Goal: Information Seeking & Learning: Learn about a topic

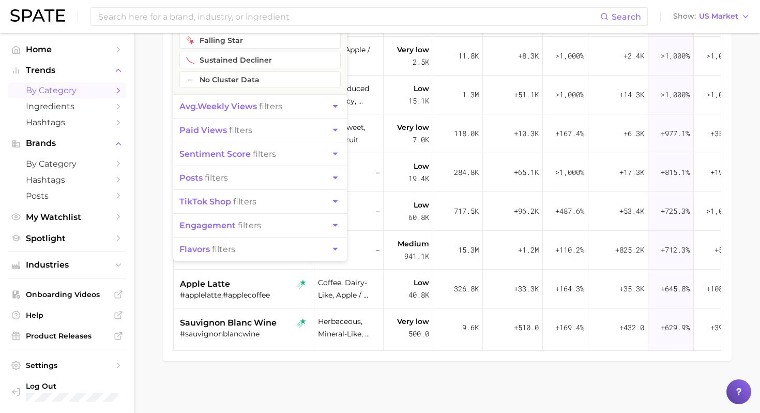
scroll to position [0, 68]
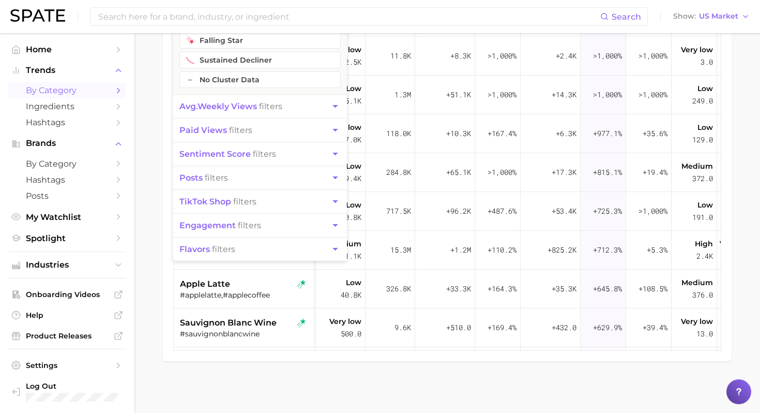
click at [168, 283] on div "Filters 2 filters applied 2 cluster filters sustained riser rising star flat fa…" at bounding box center [447, 129] width 569 height 463
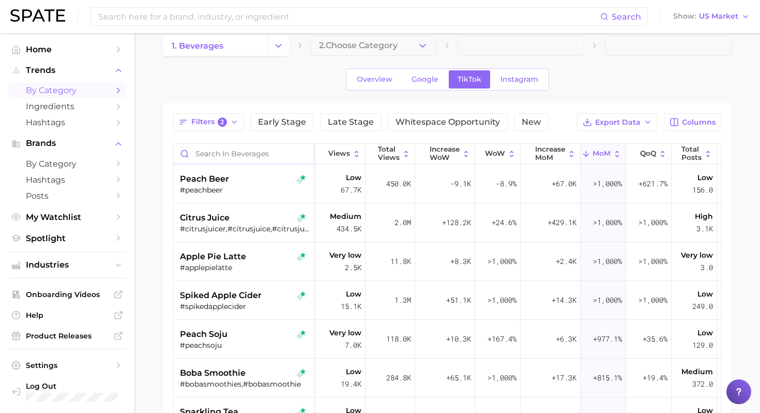
scroll to position [10, 0]
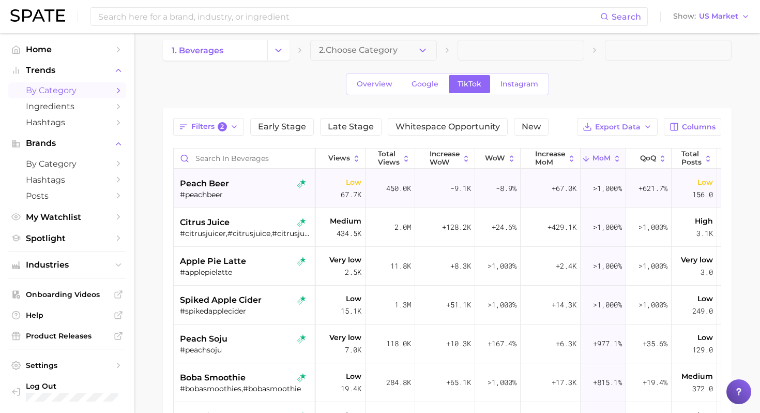
click at [260, 188] on div "peach beer" at bounding box center [245, 183] width 130 height 12
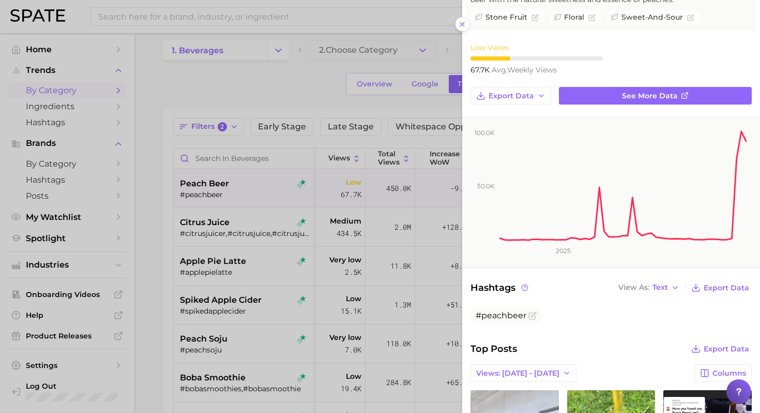
scroll to position [0, 0]
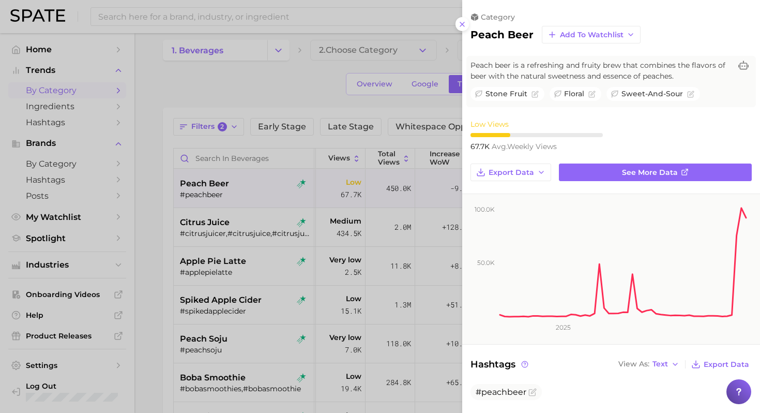
click at [334, 136] on div at bounding box center [380, 206] width 760 height 413
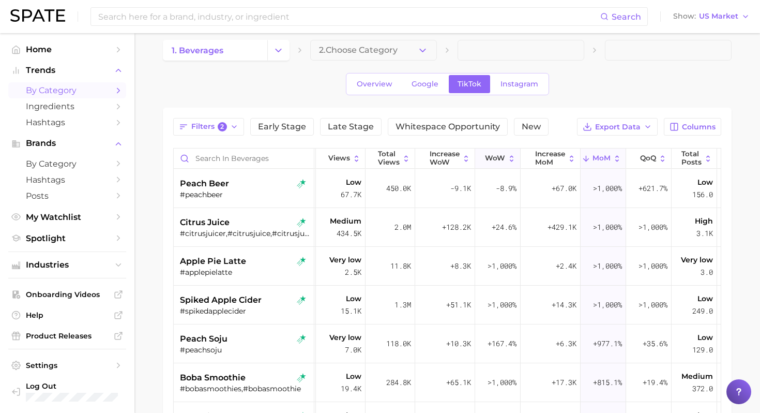
click at [510, 164] on button "WoW" at bounding box center [497, 158] width 45 height 20
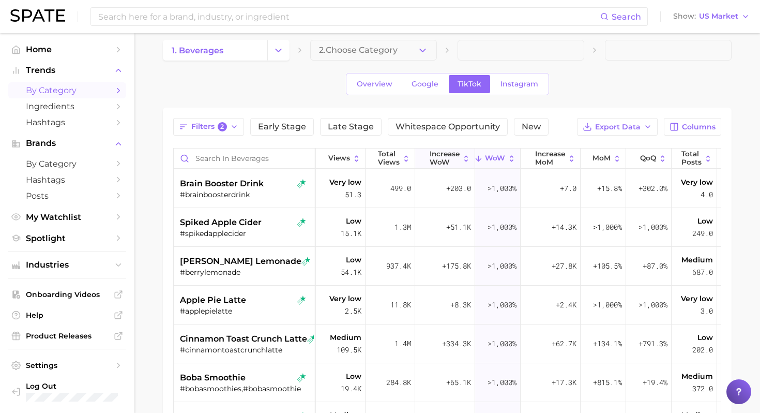
click at [444, 159] on span "Increase WoW" at bounding box center [445, 158] width 30 height 16
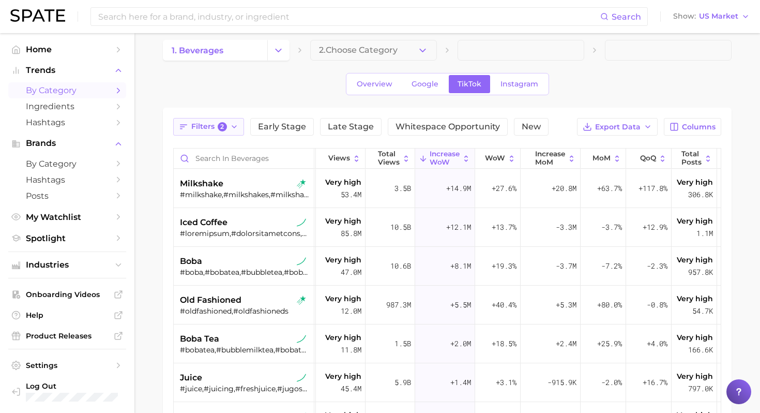
click at [214, 126] on span "Filters 2" at bounding box center [209, 126] width 36 height 9
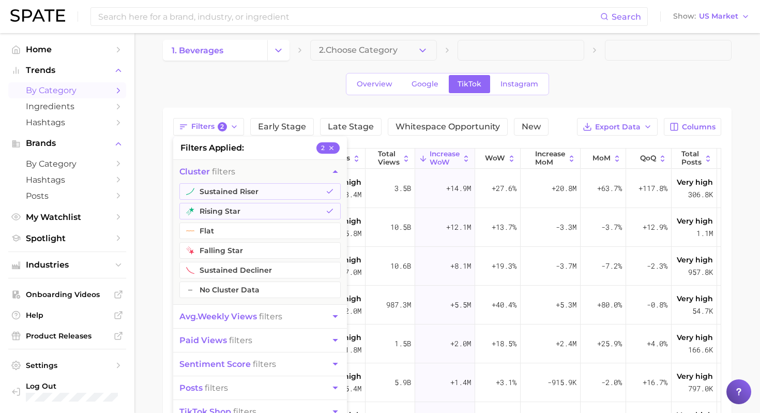
click at [283, 306] on button "avg. weekly views filters" at bounding box center [260, 316] width 174 height 23
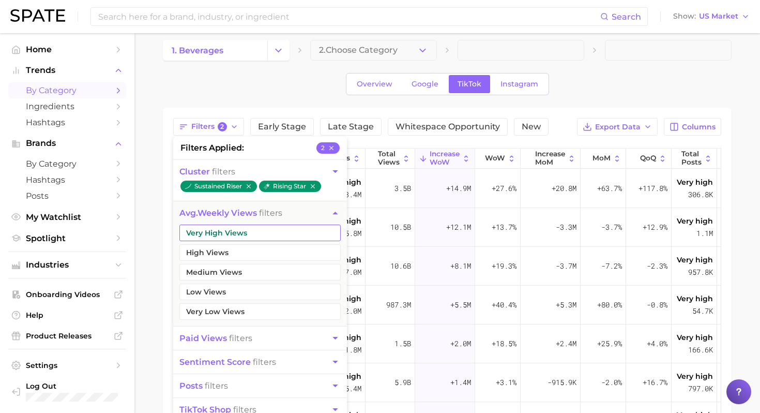
click at [275, 232] on button "Very High Views" at bounding box center [259, 232] width 161 height 17
click at [263, 249] on button "High Views" at bounding box center [259, 252] width 161 height 17
click at [258, 267] on button "Medium Views" at bounding box center [259, 272] width 161 height 17
click at [253, 286] on button "Low Views" at bounding box center [259, 291] width 161 height 17
click at [236, 338] on span "paid views filters" at bounding box center [215, 338] width 73 height 10
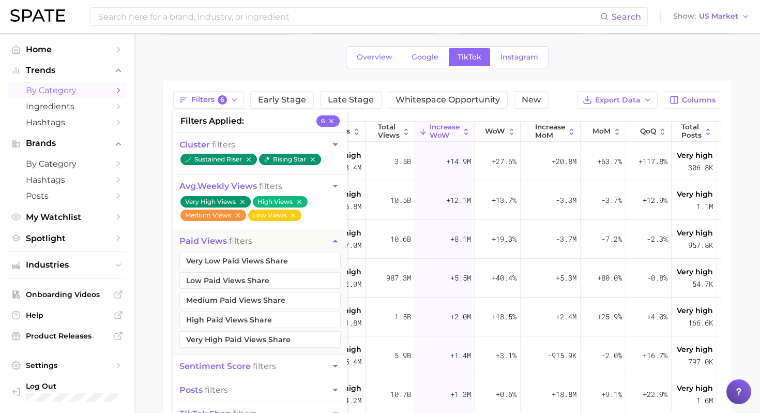
scroll to position [38, 0]
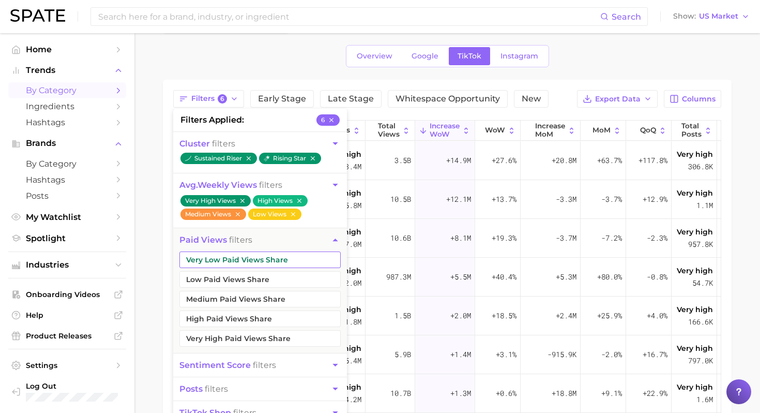
click at [270, 261] on button "Very Low Paid Views Share" at bounding box center [259, 259] width 161 height 17
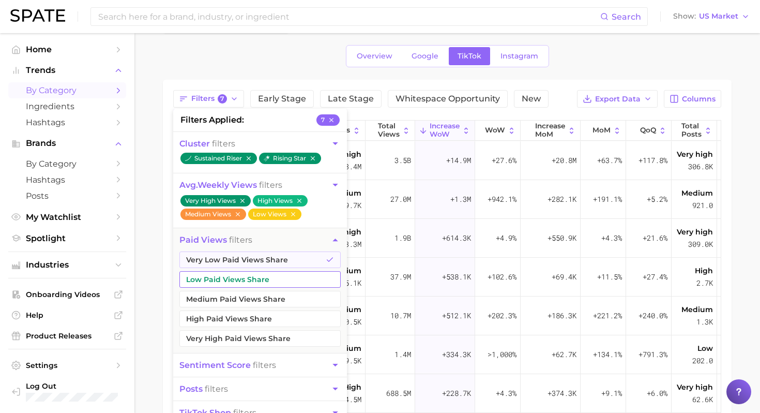
click at [256, 283] on button "Low Paid Views Share" at bounding box center [259, 279] width 161 height 17
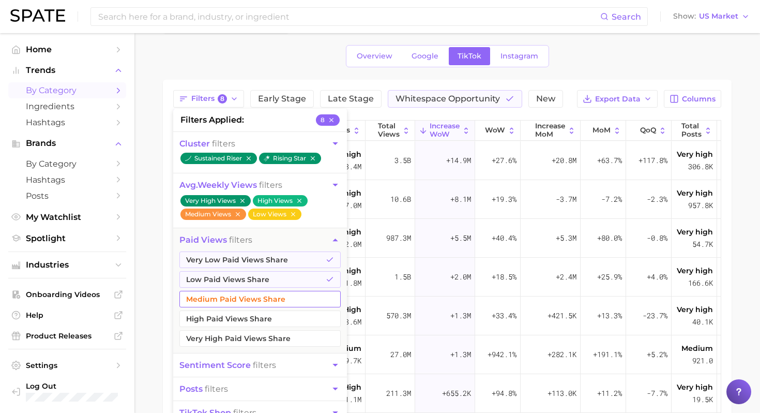
click at [250, 300] on button "Medium Paid Views Share" at bounding box center [259, 299] width 161 height 17
click at [244, 313] on button "High Paid Views Share" at bounding box center [259, 318] width 161 height 17
click at [161, 295] on main "1. beverages 2. Choose Category Overview Google TikTok Instagram Filters 10 fil…" at bounding box center [447, 294] width 626 height 599
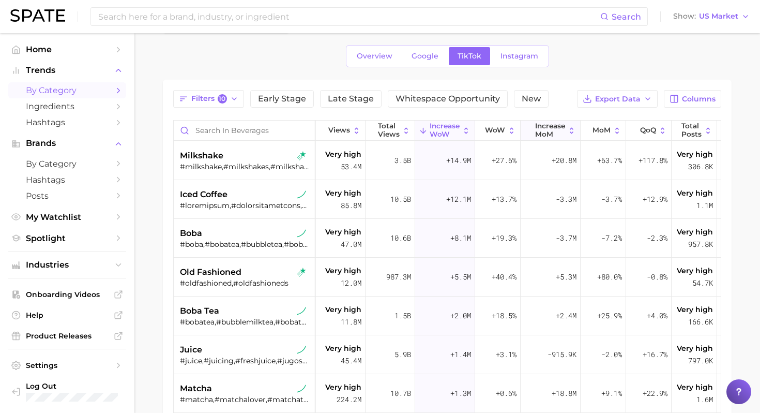
click at [564, 134] on span "increase MoM" at bounding box center [550, 130] width 30 height 16
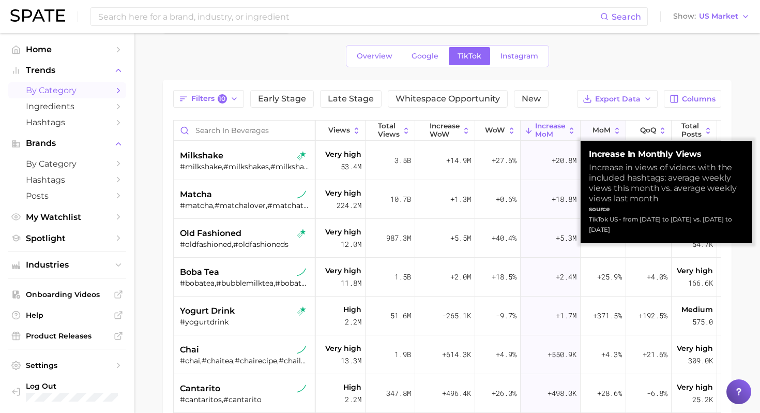
click at [589, 131] on icon at bounding box center [586, 130] width 9 height 9
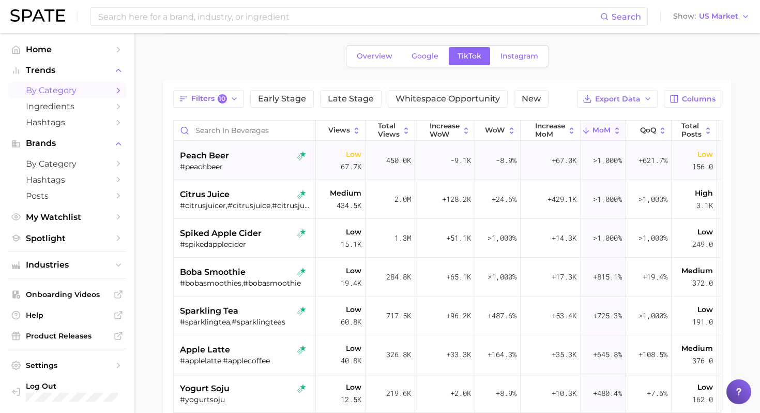
click at [244, 160] on div "peach beer" at bounding box center [245, 155] width 130 height 12
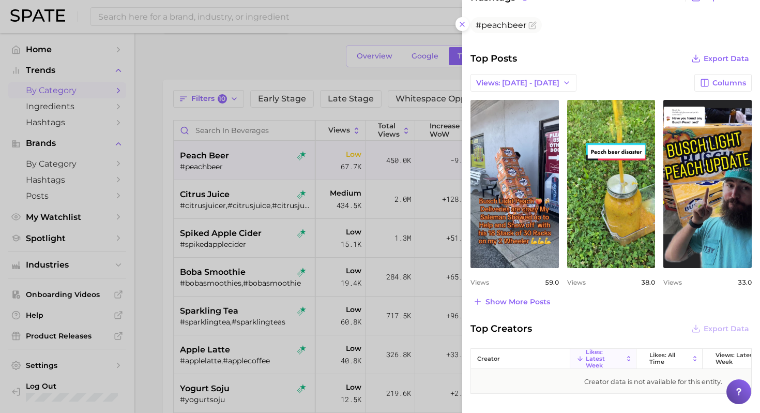
scroll to position [388, 0]
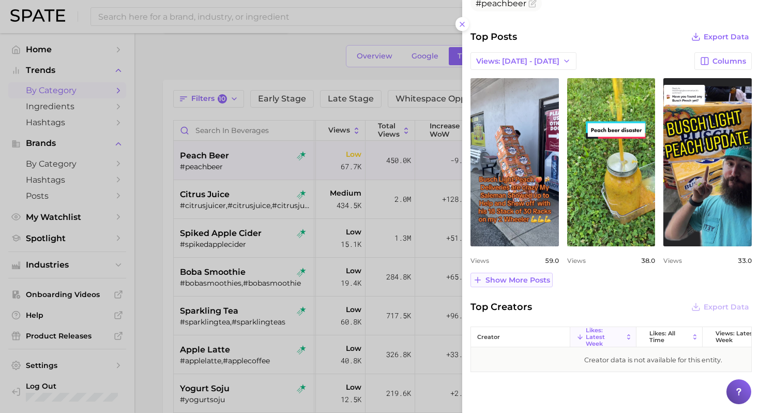
click at [521, 273] on button "Show more posts" at bounding box center [511, 279] width 82 height 14
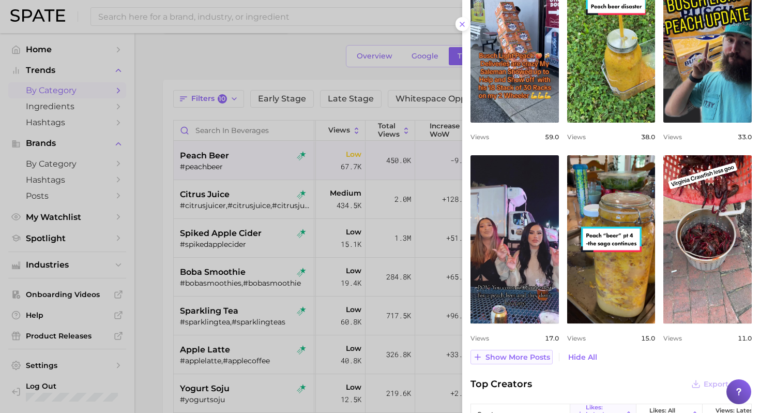
scroll to position [513, 0]
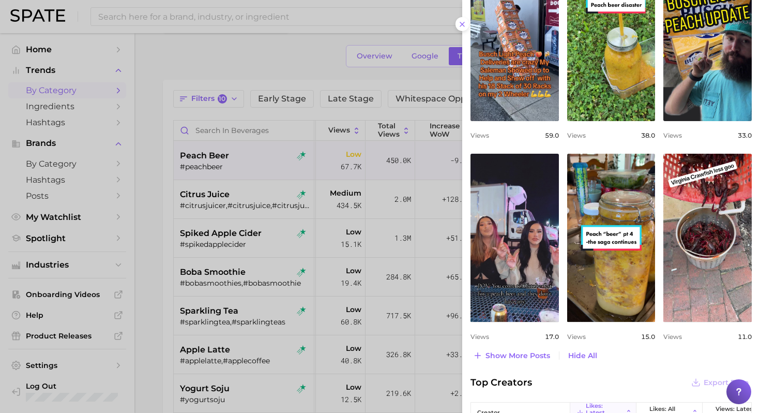
click at [327, 211] on div at bounding box center [380, 206] width 760 height 413
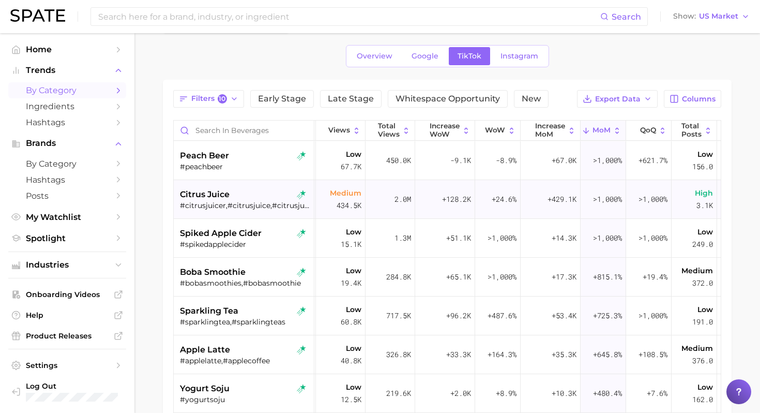
click at [243, 204] on div "#citrusjuicer,#citrusjuice,#citrusjuices" at bounding box center [245, 205] width 130 height 9
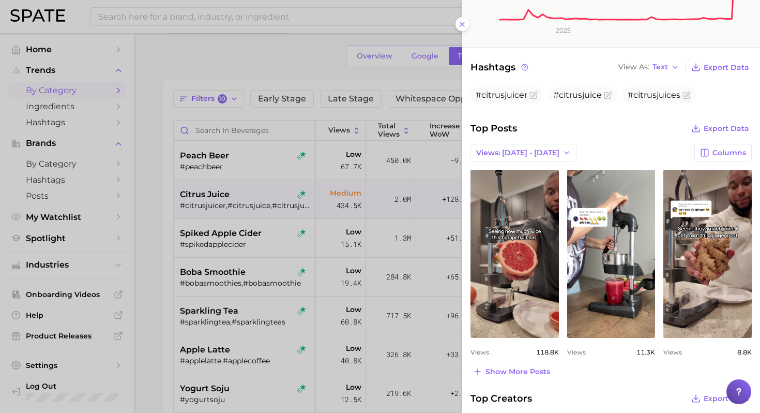
scroll to position [319, 0]
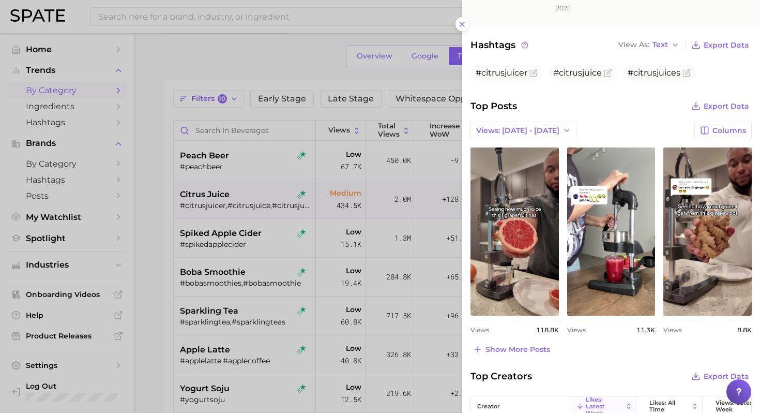
click at [302, 247] on div at bounding box center [380, 206] width 760 height 413
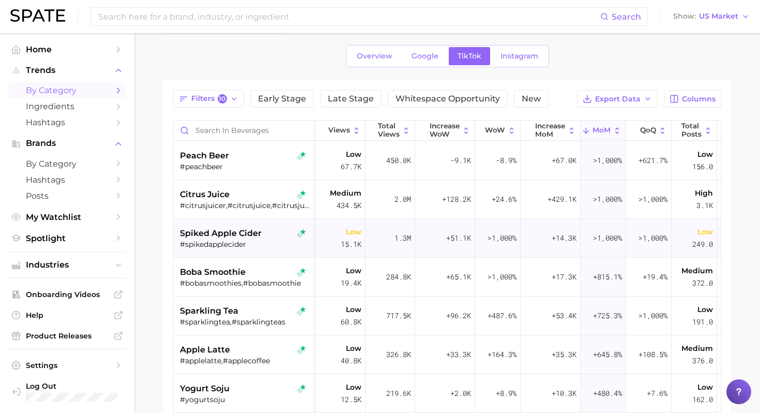
click at [265, 234] on div "spiked apple cider" at bounding box center [245, 233] width 130 height 12
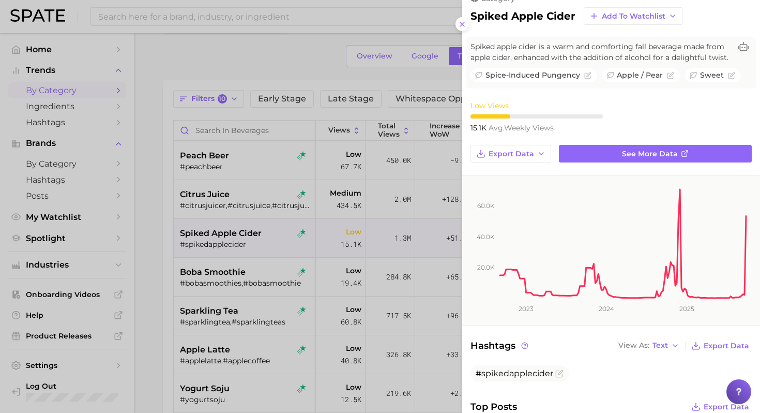
scroll to position [0, 0]
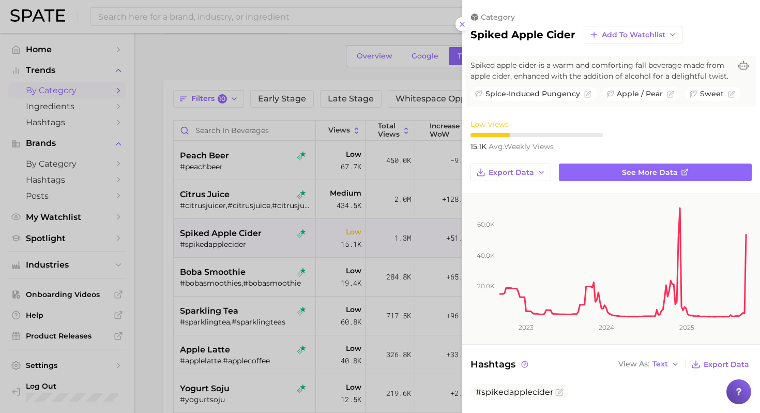
click at [349, 267] on div at bounding box center [380, 206] width 760 height 413
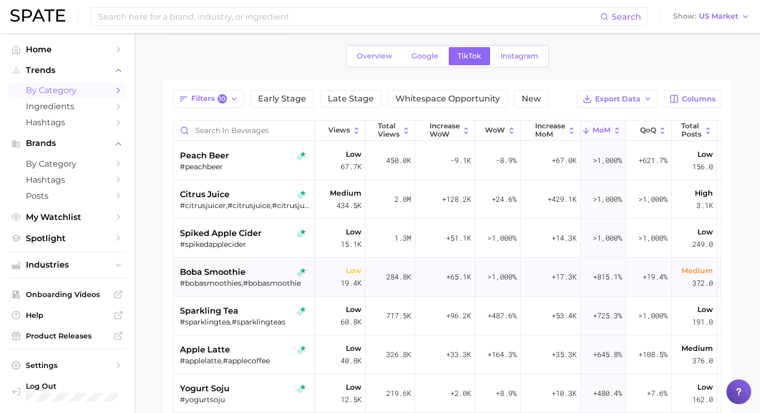
click at [272, 283] on div "#bobasmoothies,#bobasmoothie" at bounding box center [245, 282] width 130 height 9
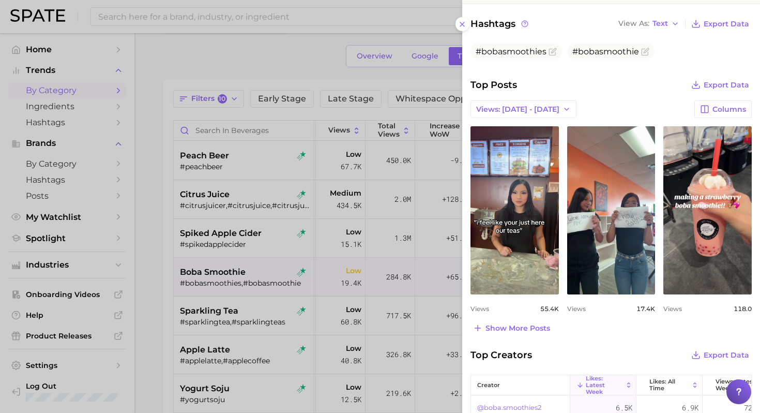
scroll to position [322, 0]
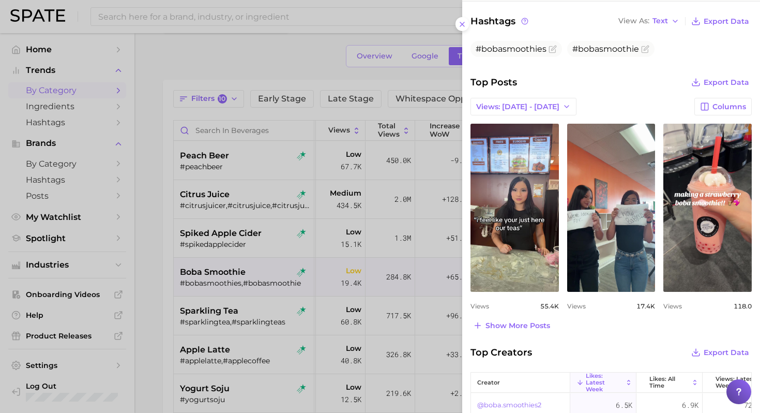
click at [250, 287] on div at bounding box center [380, 206] width 760 height 413
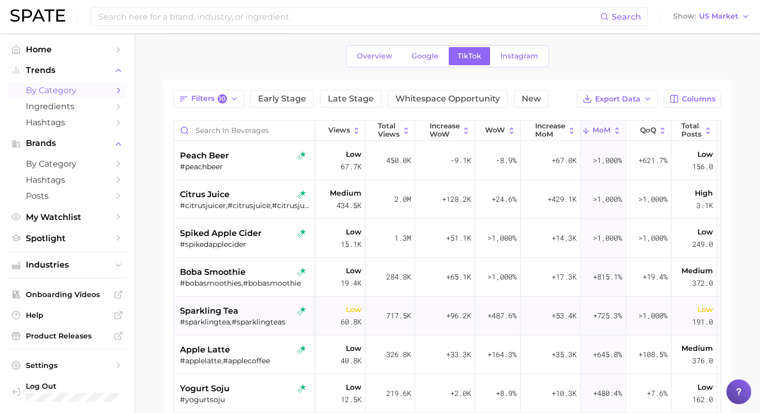
click at [252, 316] on div "sparkling tea" at bounding box center [245, 311] width 130 height 12
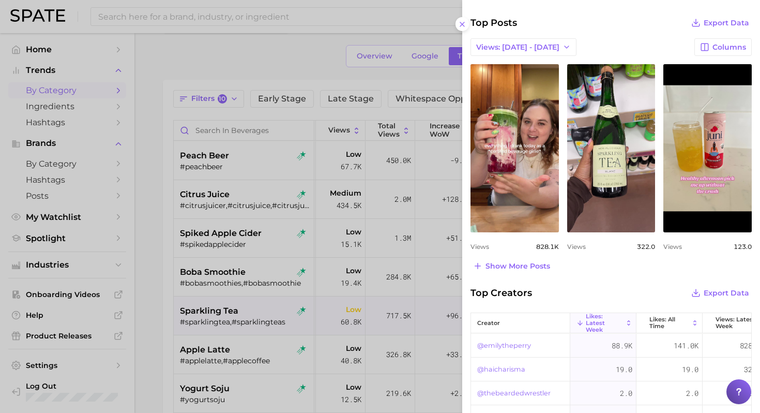
scroll to position [383, 0]
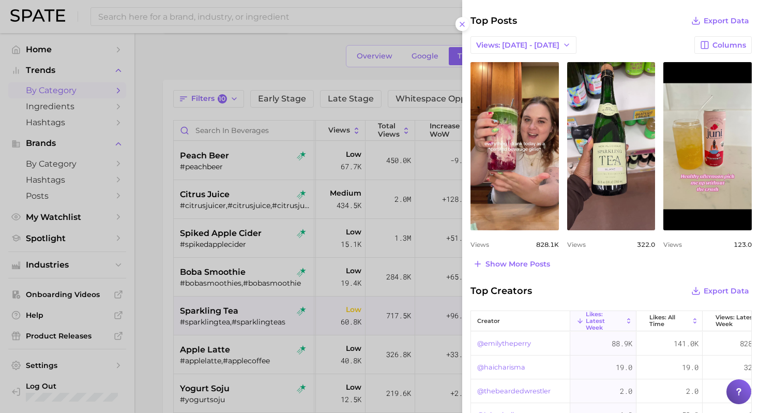
click at [246, 331] on div at bounding box center [380, 206] width 760 height 413
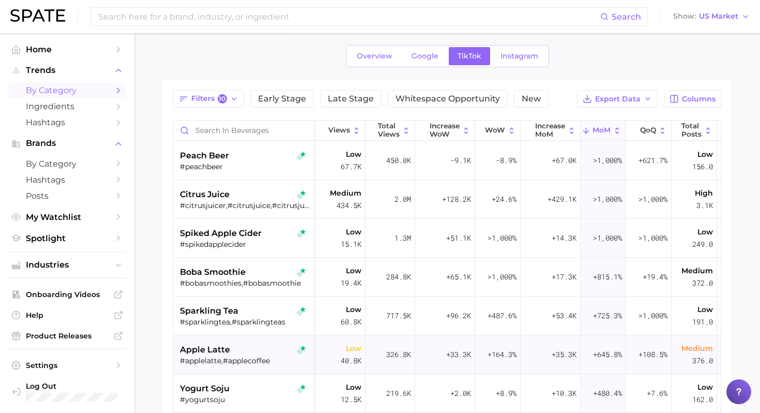
click at [244, 341] on div "apple latte #applelatte,#applecoffee" at bounding box center [245, 354] width 130 height 39
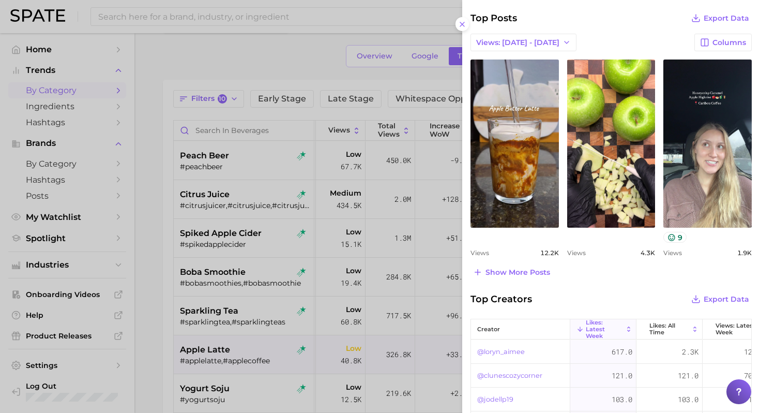
scroll to position [418, 0]
click at [528, 273] on span "Show more posts" at bounding box center [517, 271] width 65 height 9
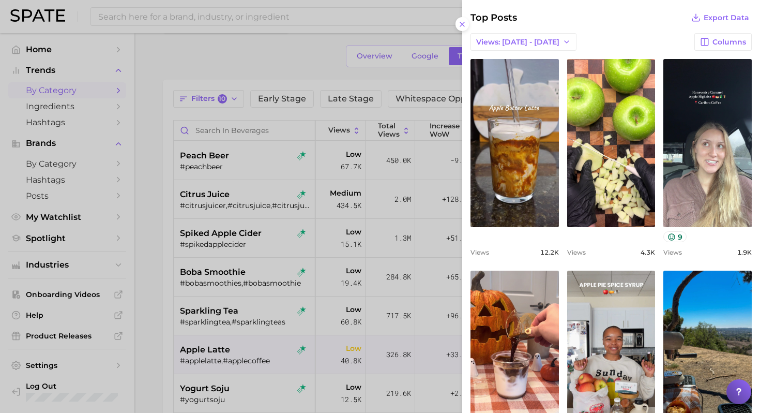
scroll to position [0, 0]
click at [247, 322] on div at bounding box center [380, 206] width 760 height 413
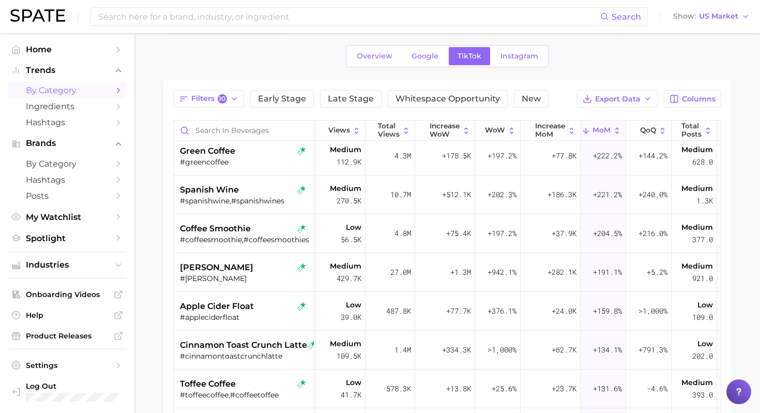
scroll to position [358, 68]
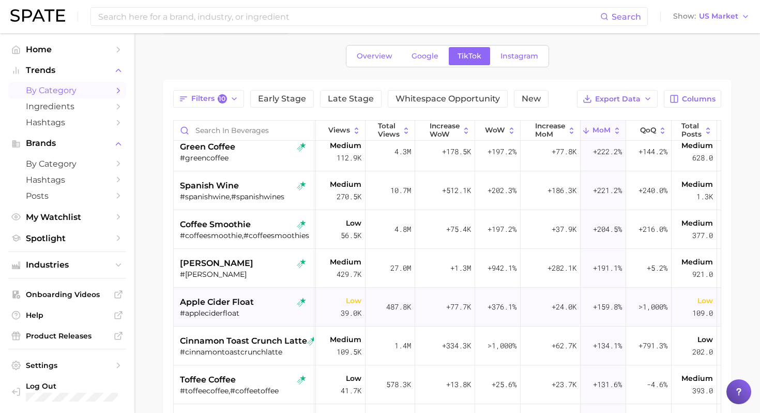
click at [258, 299] on div "apple cider float" at bounding box center [245, 302] width 130 height 12
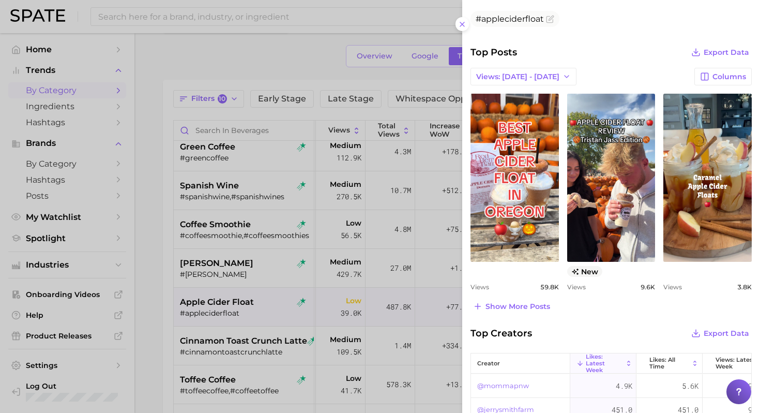
scroll to position [378, 0]
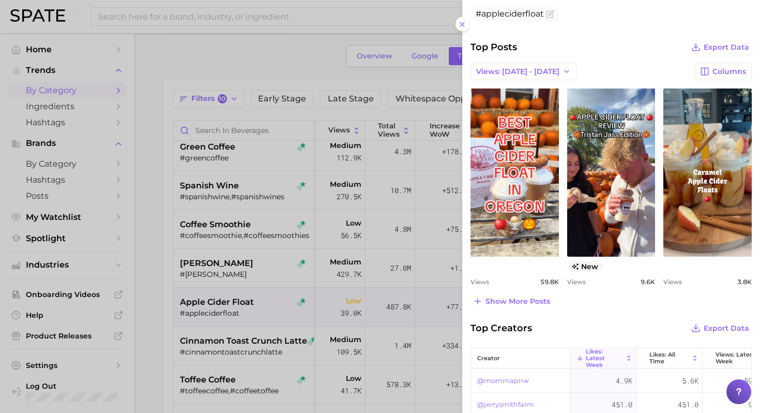
click at [337, 82] on div at bounding box center [380, 206] width 760 height 413
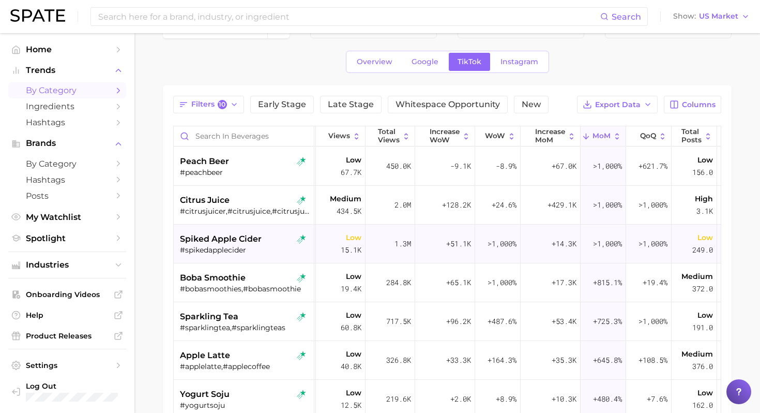
scroll to position [29, 0]
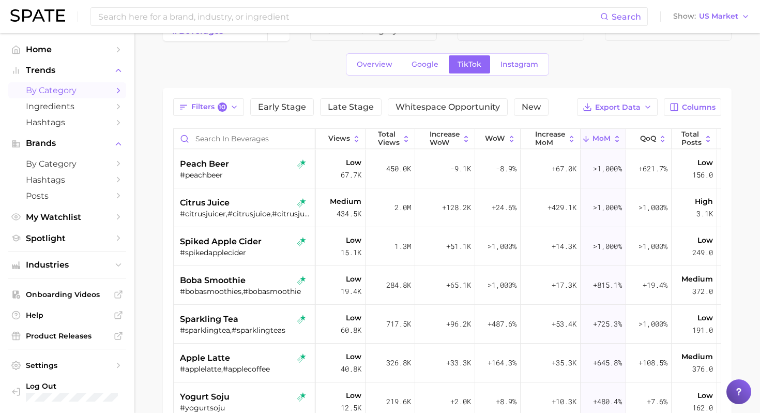
drag, startPoint x: 266, startPoint y: 239, endPoint x: 154, endPoint y: 212, distance: 115.2
click at [154, 212] on main "1. beverages 2. Choose Category Overview Google TikTok Instagram Filters 10 Ear…" at bounding box center [447, 303] width 626 height 599
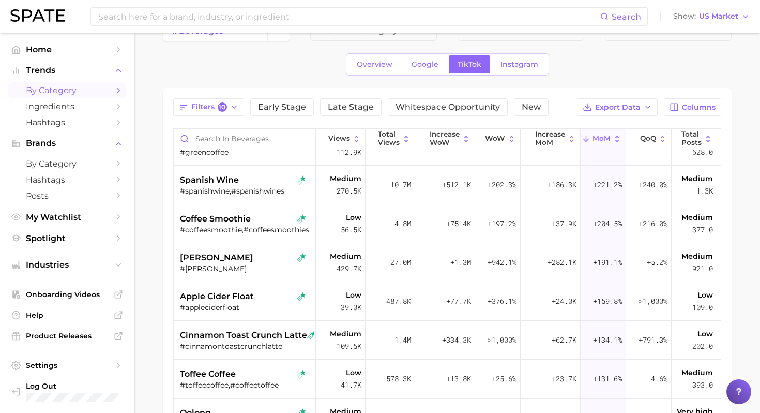
scroll to position [387, 68]
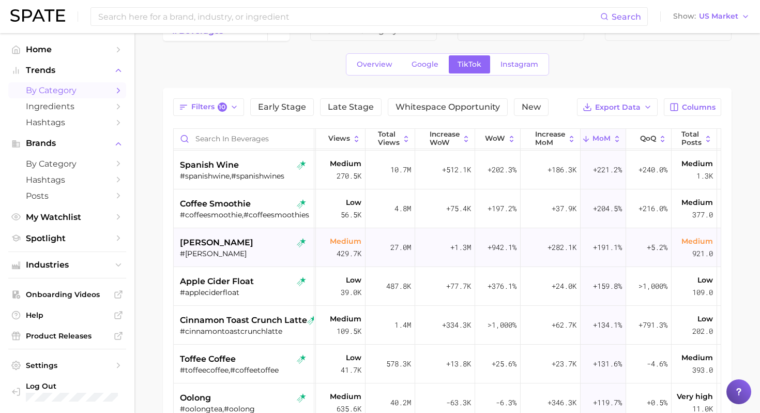
click at [260, 251] on div "#[PERSON_NAME]" at bounding box center [245, 253] width 130 height 9
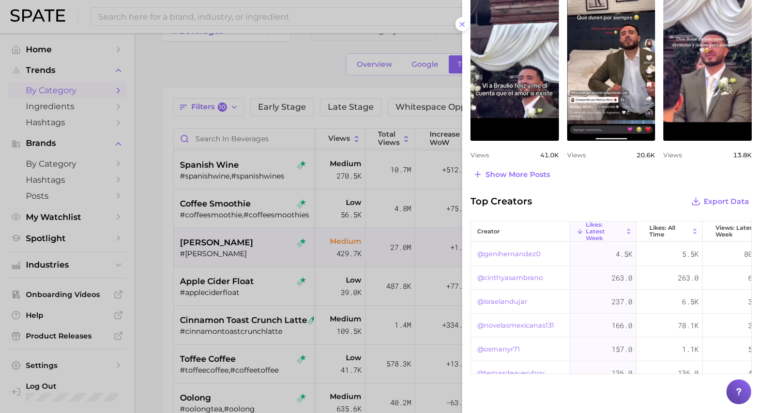
scroll to position [512, 0]
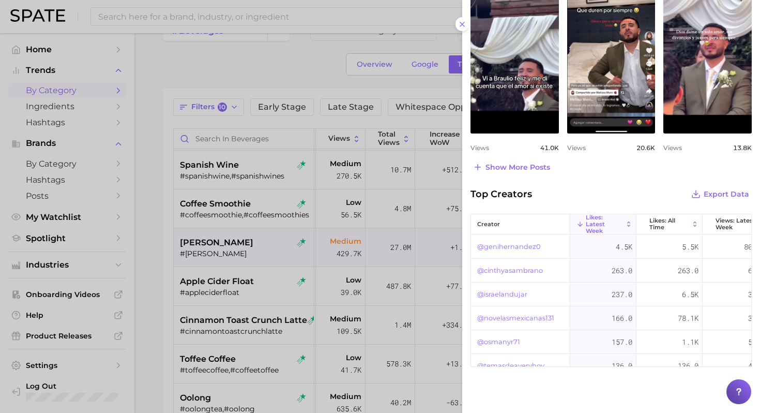
click at [197, 305] on div at bounding box center [380, 206] width 760 height 413
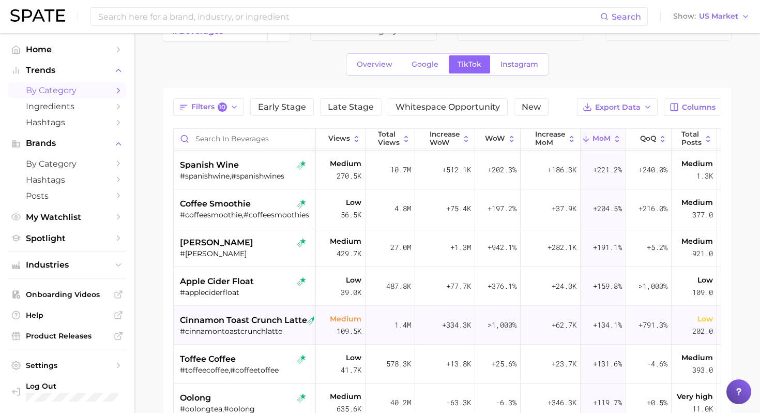
click at [233, 323] on span "cinnamon toast crunch latte" at bounding box center [243, 320] width 127 height 12
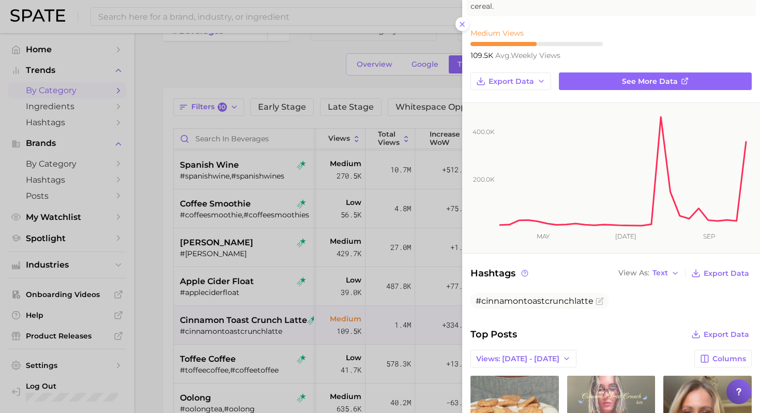
scroll to position [32, 0]
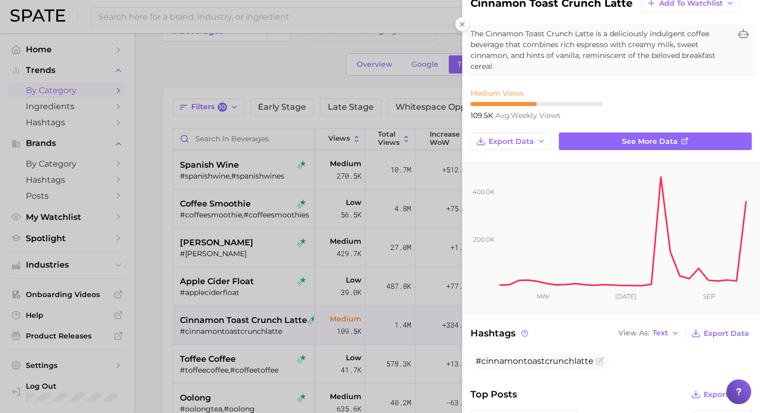
click at [175, 385] on div at bounding box center [380, 206] width 760 height 413
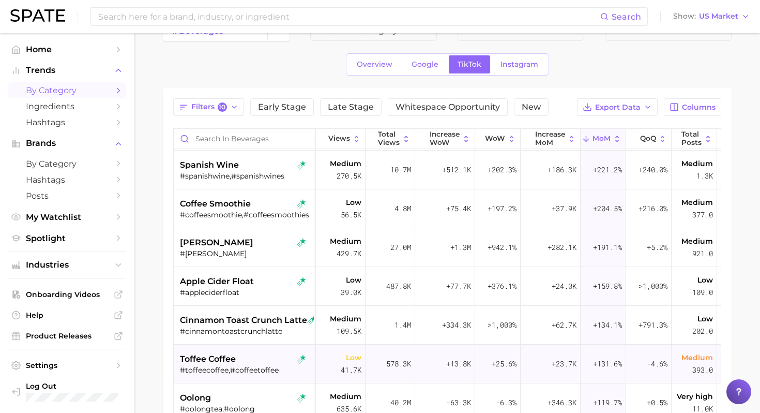
click at [224, 368] on div "#toffeecoffee,#coffeetoffee" at bounding box center [245, 369] width 130 height 9
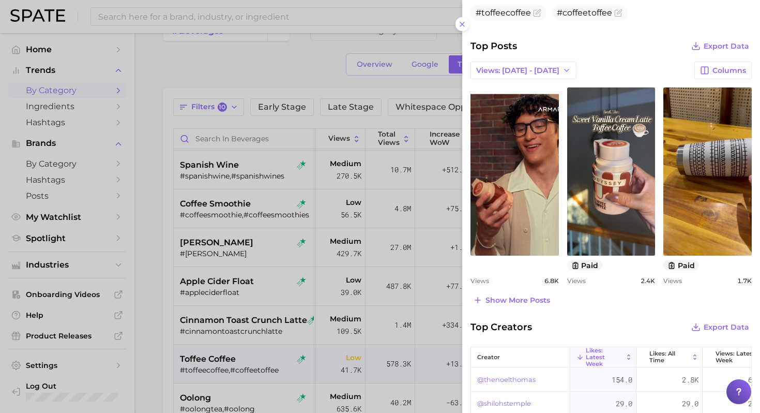
scroll to position [395, 0]
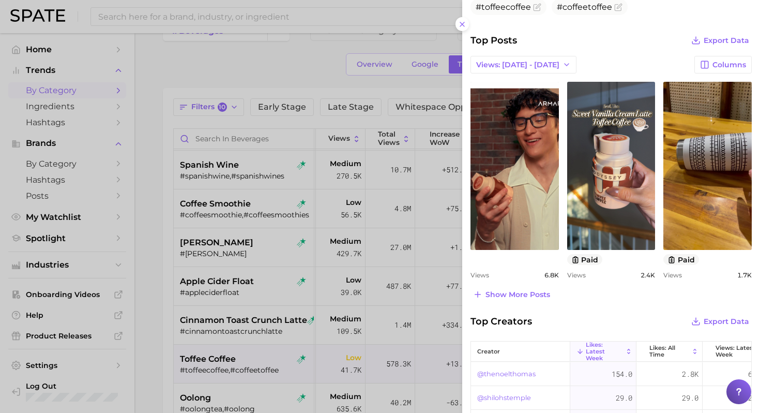
click at [237, 314] on div at bounding box center [380, 206] width 760 height 413
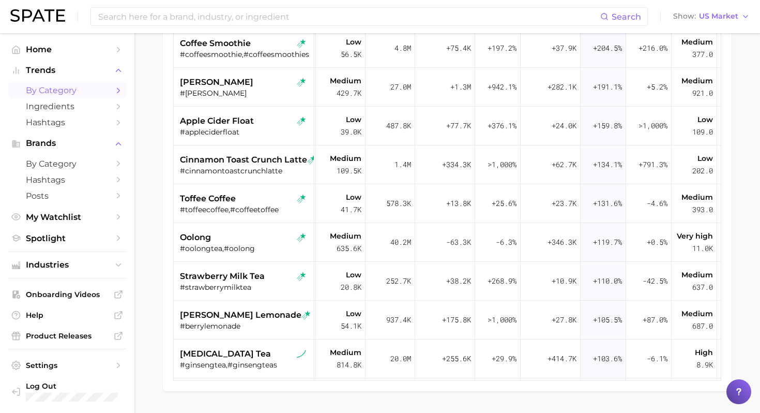
scroll to position [220, 0]
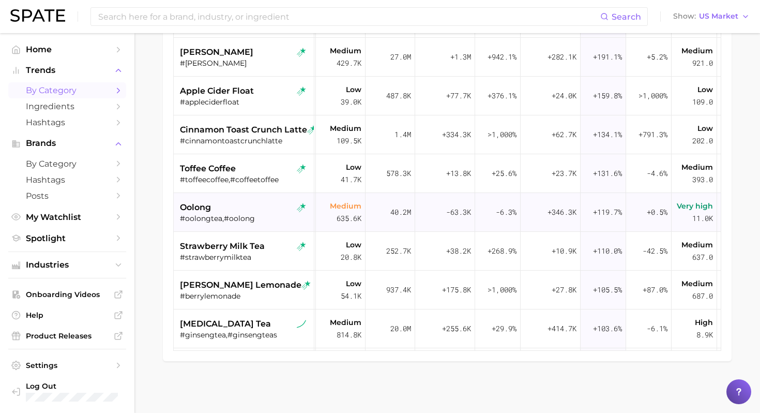
click at [256, 219] on div "#oolongtea,#oolong" at bounding box center [245, 218] width 130 height 9
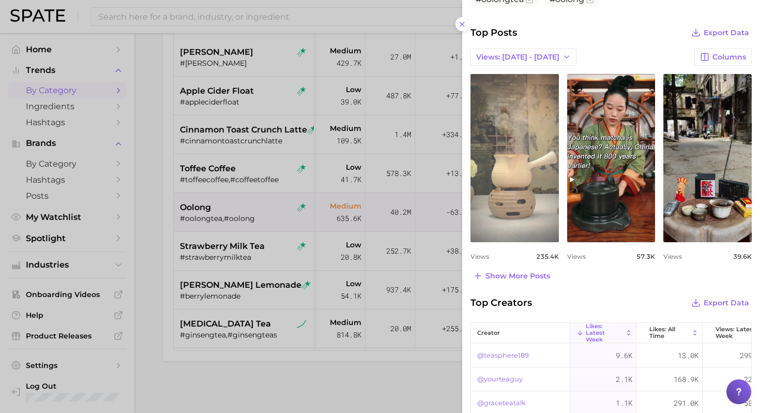
scroll to position [0, 0]
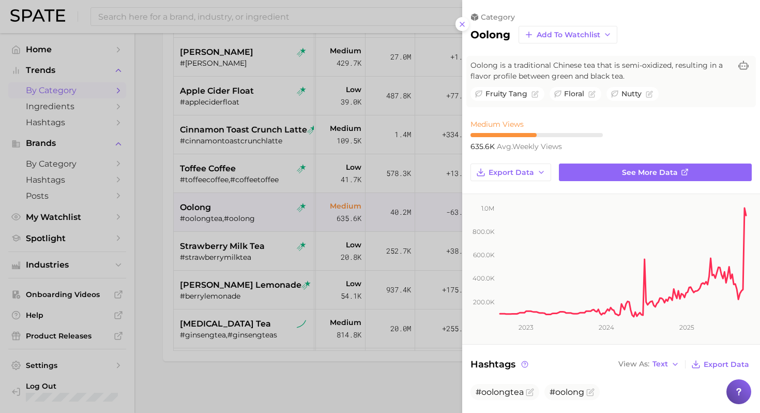
click at [233, 241] on div at bounding box center [380, 206] width 760 height 413
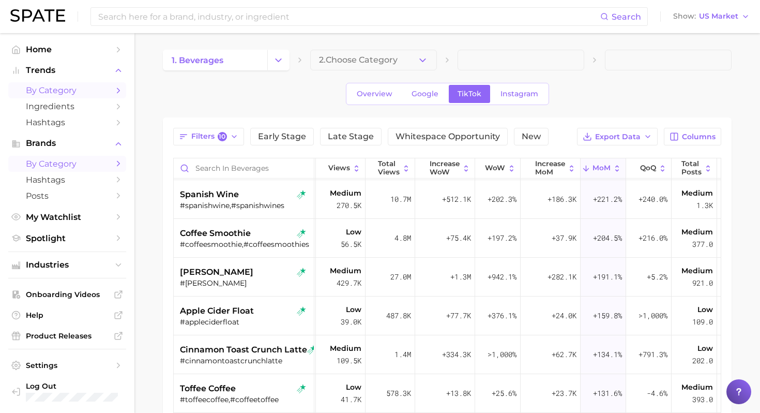
click at [73, 161] on span "by Category" at bounding box center [67, 164] width 83 height 10
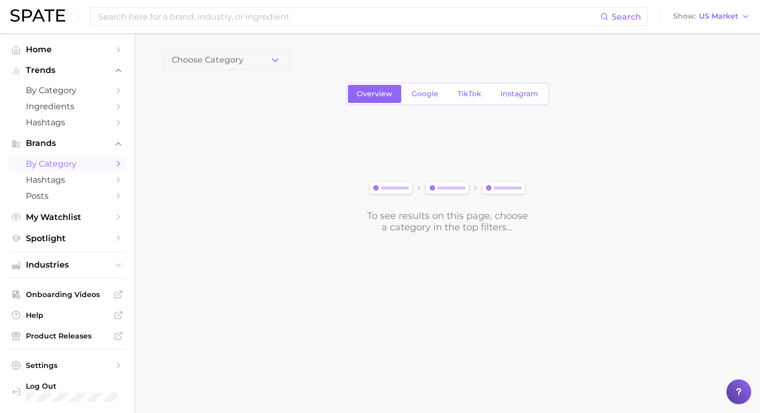
click at [279, 57] on icon "button" at bounding box center [275, 60] width 11 height 11
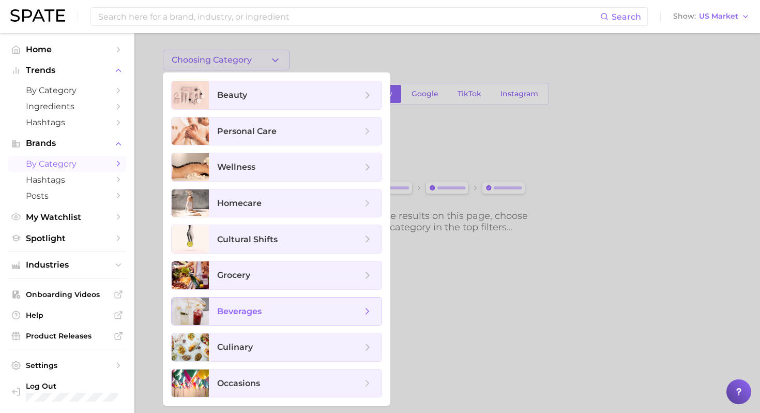
click at [277, 315] on span "beverages" at bounding box center [289, 311] width 145 height 11
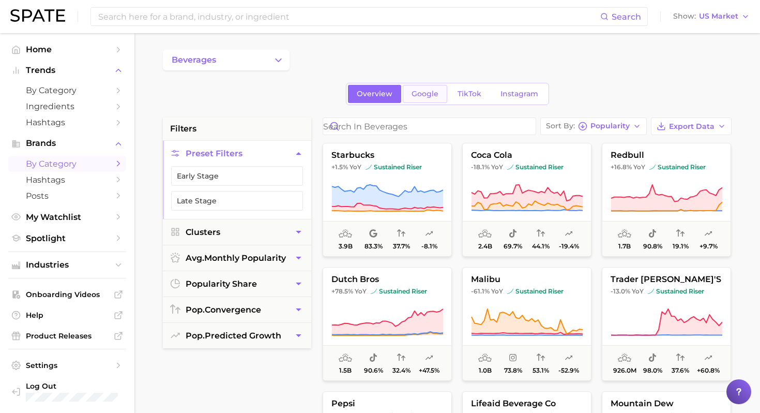
click at [429, 93] on span "Google" at bounding box center [425, 93] width 27 height 9
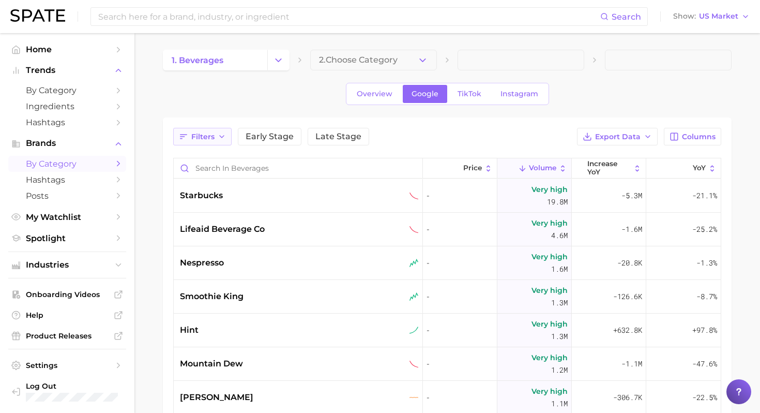
click at [214, 136] on span "Filters" at bounding box center [202, 136] width 23 height 9
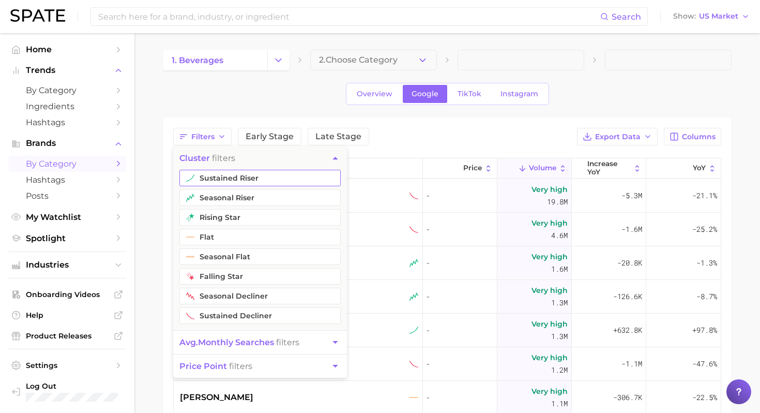
click at [262, 171] on button "sustained riser" at bounding box center [259, 178] width 161 height 17
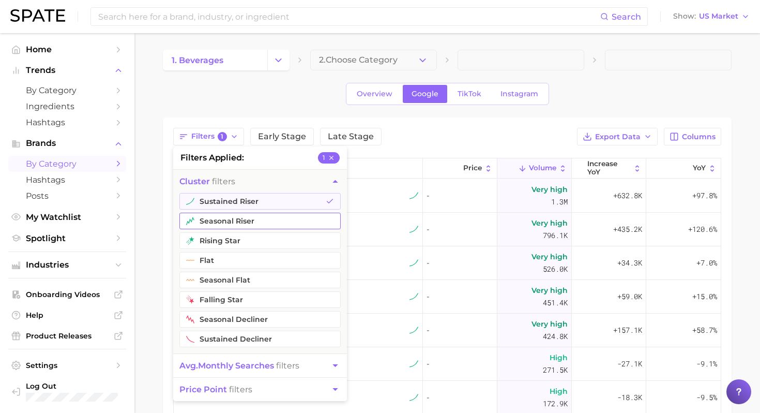
click at [233, 221] on button "seasonal riser" at bounding box center [259, 220] width 161 height 17
click at [229, 240] on button "rising star" at bounding box center [259, 240] width 161 height 17
click at [276, 368] on span "avg. monthly searches filters" at bounding box center [239, 365] width 120 height 10
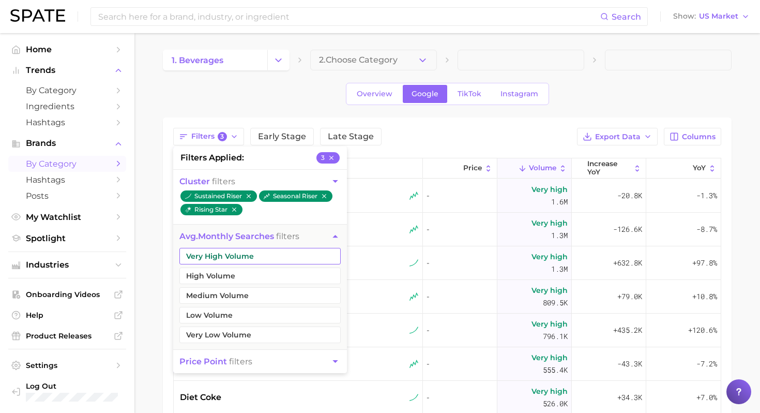
click at [268, 254] on button "Very High Volume" at bounding box center [259, 256] width 161 height 17
click at [256, 282] on button "High Volume" at bounding box center [259, 275] width 161 height 17
click at [253, 294] on button "Medium Volume" at bounding box center [259, 295] width 161 height 17
click at [490, 134] on div "Filters 6 filters applied 6 cluster filters sustained riser seasonal riser risi…" at bounding box center [447, 137] width 548 height 18
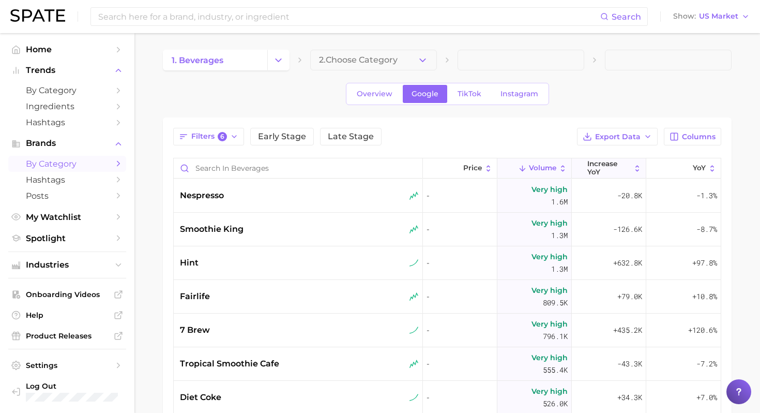
click at [612, 165] on span "increase YoY" at bounding box center [608, 168] width 43 height 16
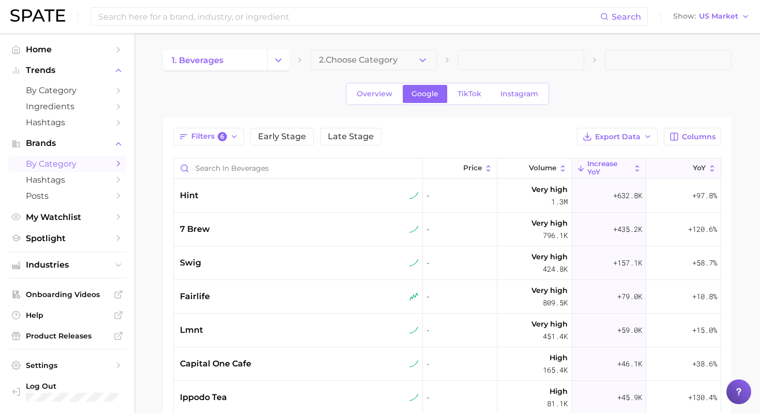
click at [682, 165] on icon at bounding box center [686, 168] width 9 height 9
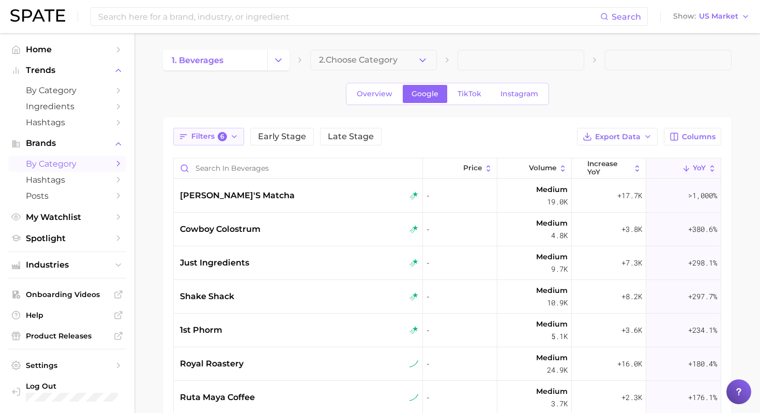
click at [222, 140] on span "6" at bounding box center [222, 136] width 9 height 9
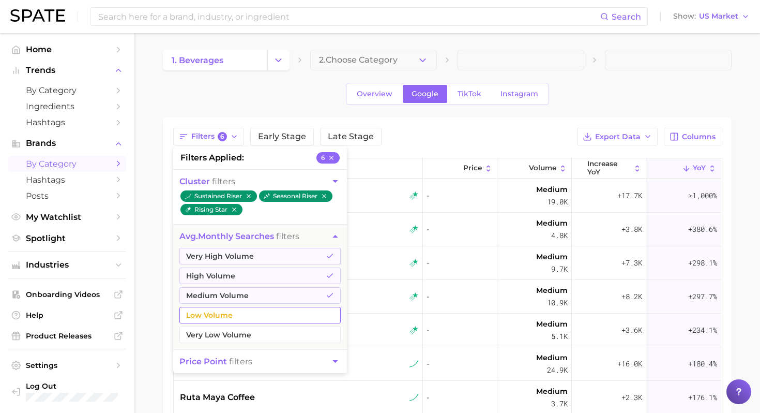
click at [263, 309] on button "Low Volume" at bounding box center [259, 315] width 161 height 17
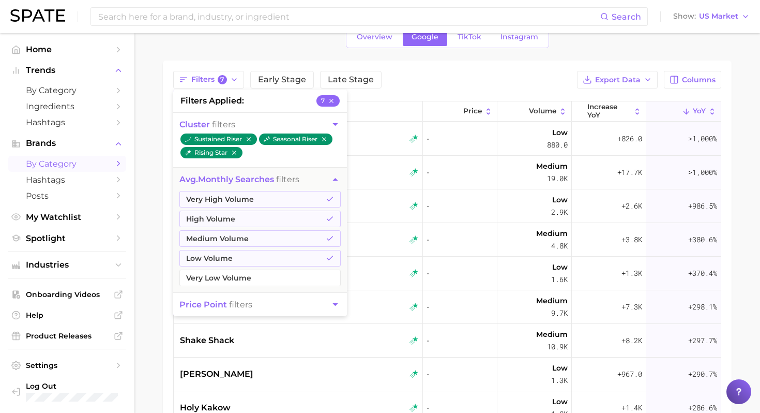
click at [292, 299] on button "price point filters" at bounding box center [260, 304] width 174 height 23
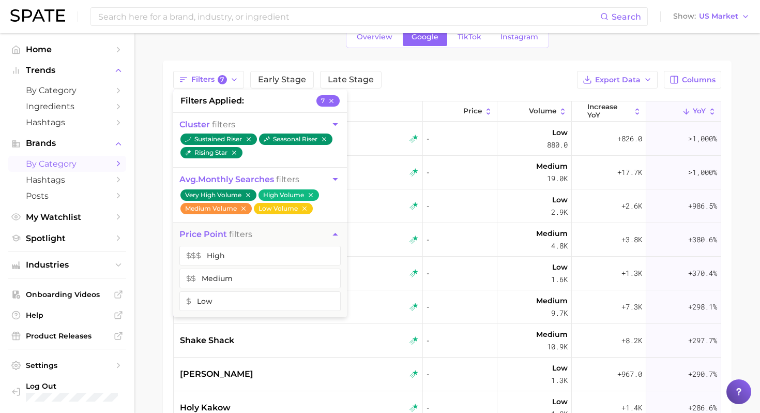
click at [448, 87] on div "Filters 7 filters applied 7 cluster filters sustained riser seasonal riser risi…" at bounding box center [447, 80] width 548 height 18
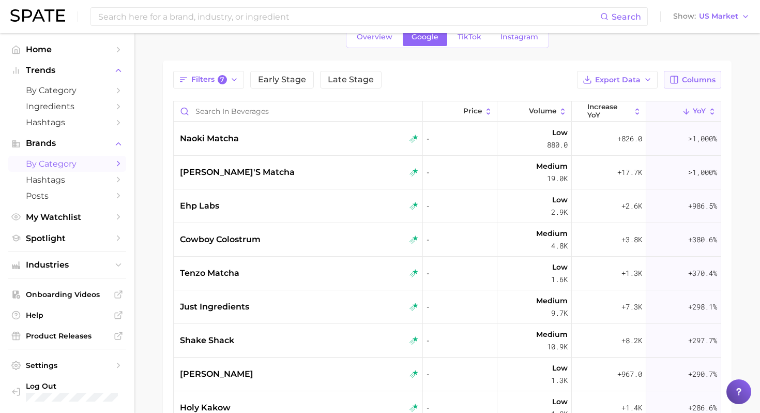
click at [676, 79] on icon "button" at bounding box center [674, 79] width 9 height 9
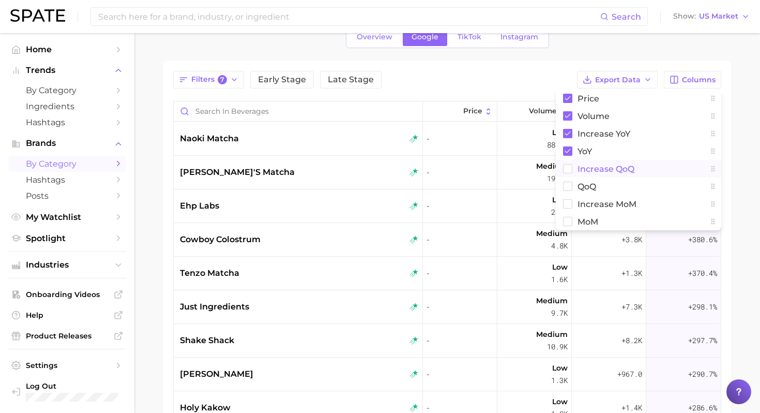
click at [599, 167] on span "increase QoQ" at bounding box center [605, 168] width 57 height 9
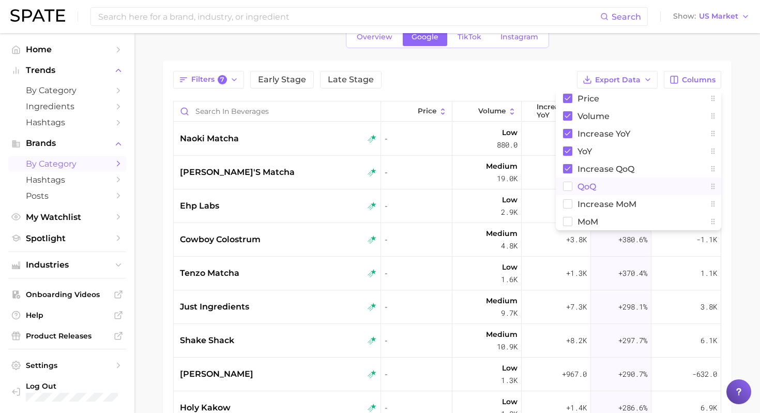
click at [587, 186] on span "QoQ" at bounding box center [586, 186] width 19 height 9
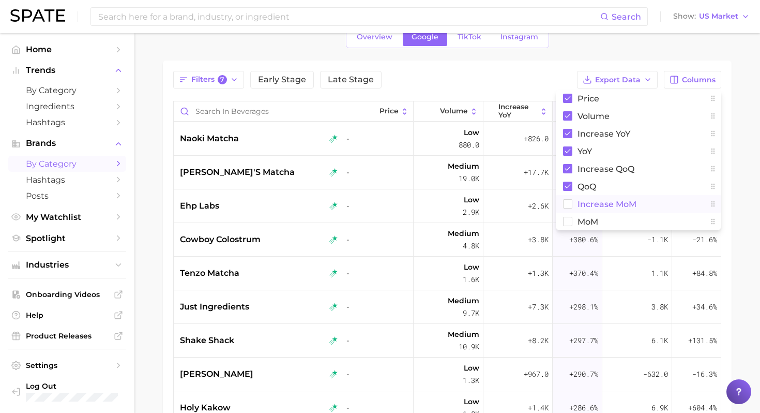
click at [582, 200] on span "increase MoM" at bounding box center [606, 204] width 59 height 9
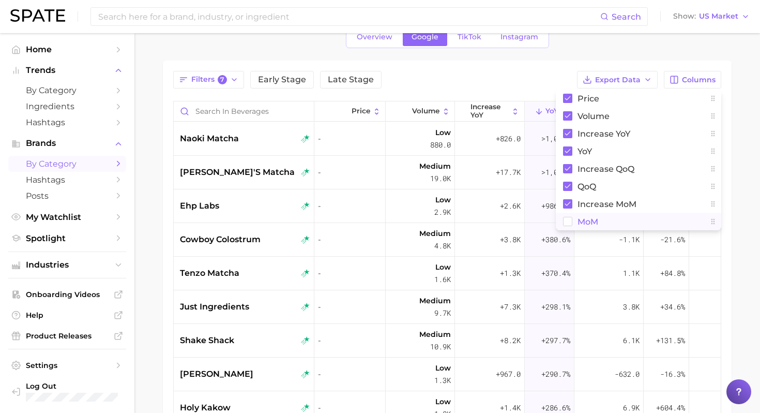
click at [579, 219] on span "MoM" at bounding box center [587, 221] width 21 height 9
click at [746, 154] on main "1. beverages 2. Choose Category Overview Google TikTok Instagram Filters 7 Earl…" at bounding box center [447, 275] width 626 height 599
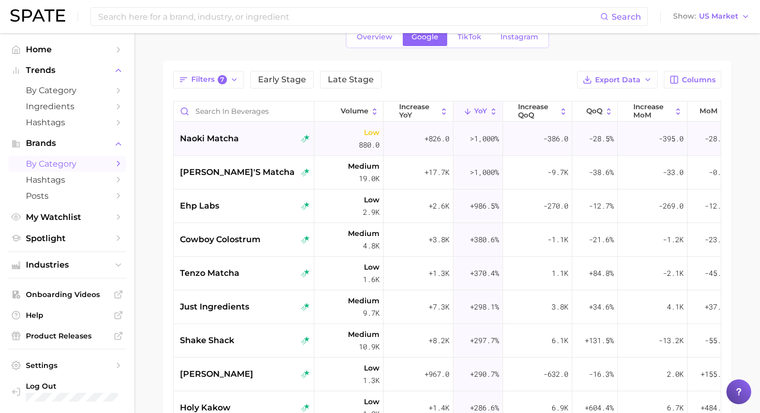
scroll to position [0, 83]
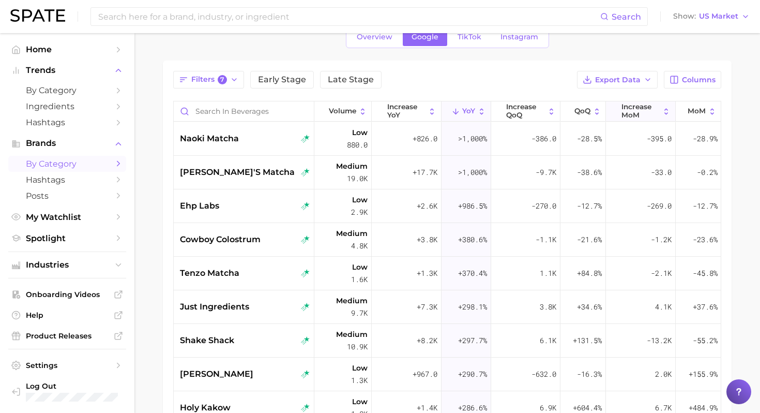
click at [653, 115] on span "increase MoM" at bounding box center [640, 111] width 38 height 16
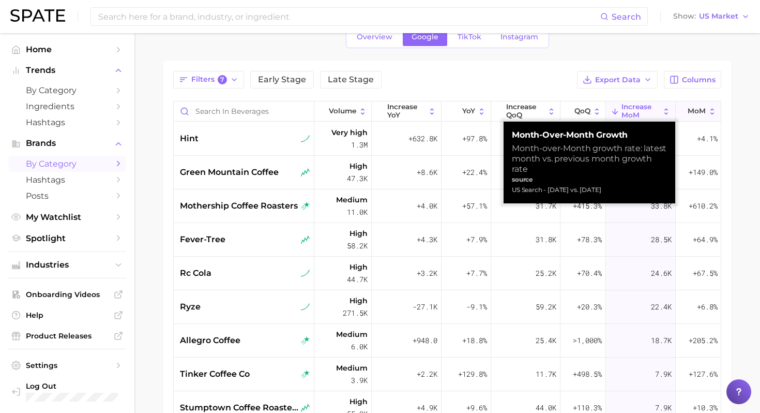
click at [691, 108] on span "MoM" at bounding box center [697, 111] width 18 height 8
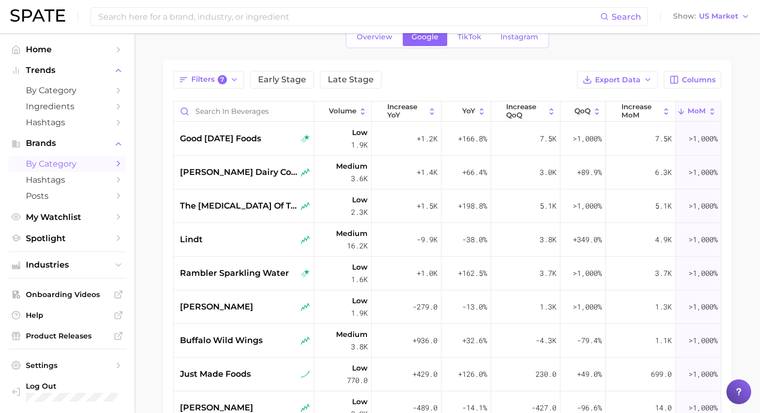
click at [738, 149] on main "1. beverages 2. Choose Category Overview Google TikTok Instagram Filters 7 Earl…" at bounding box center [447, 275] width 626 height 599
click at [230, 139] on span "good [DATE] foods" at bounding box center [220, 138] width 81 height 12
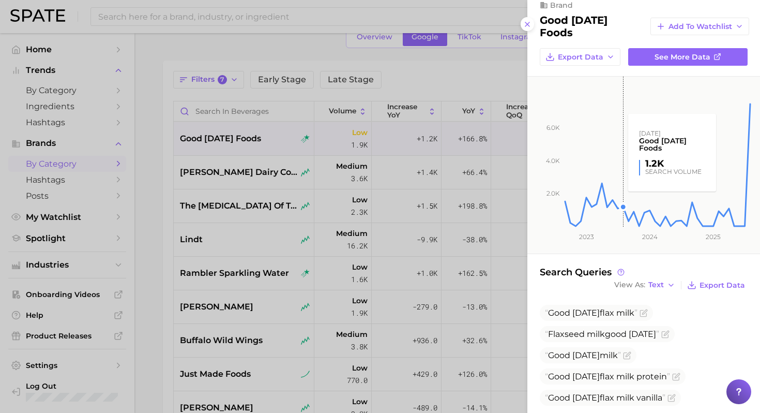
scroll to position [30, 0]
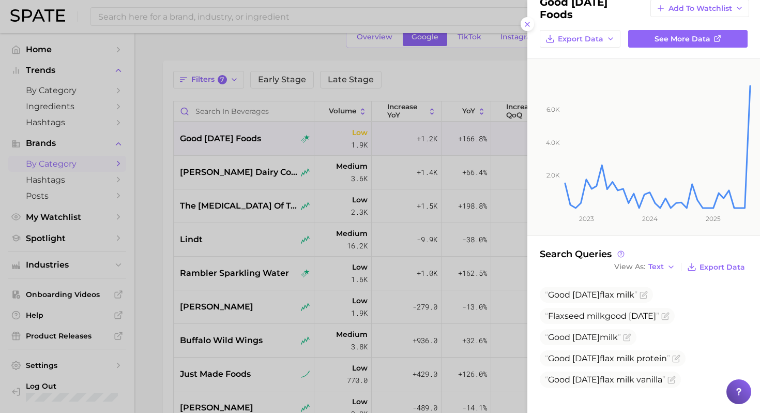
click at [187, 138] on div at bounding box center [380, 206] width 760 height 413
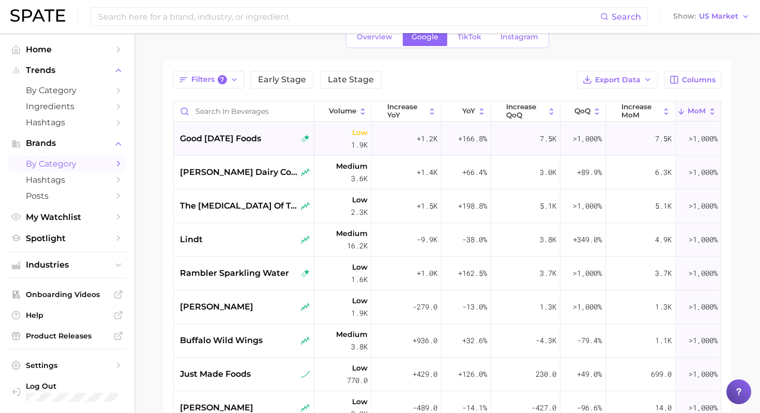
click at [235, 145] on div "good [DATE] foods" at bounding box center [244, 139] width 141 height 34
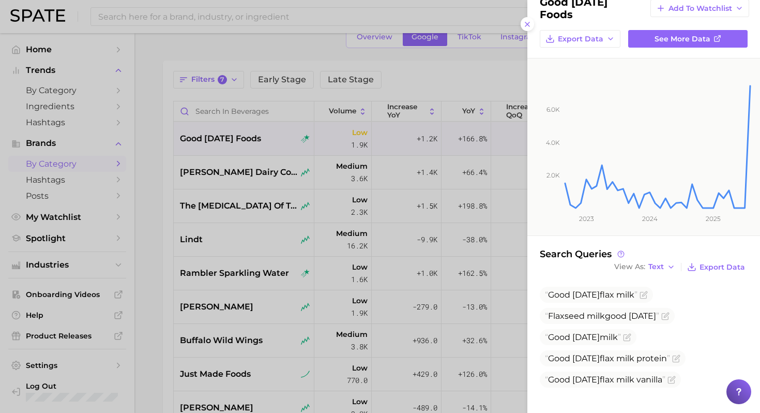
click at [231, 170] on div at bounding box center [380, 206] width 760 height 413
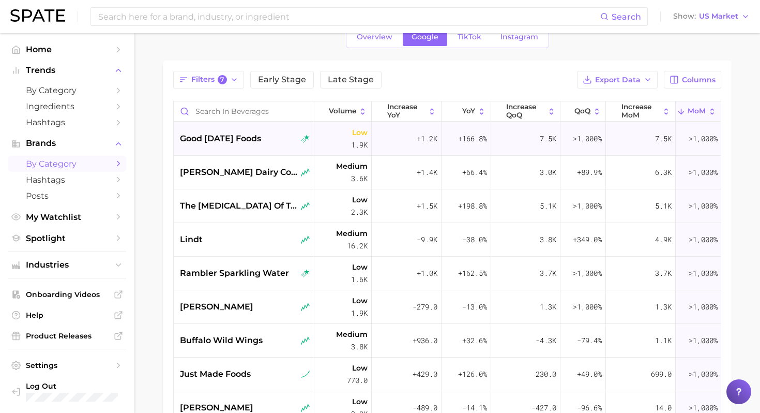
click at [261, 136] on div "good [DATE] foods" at bounding box center [245, 138] width 130 height 12
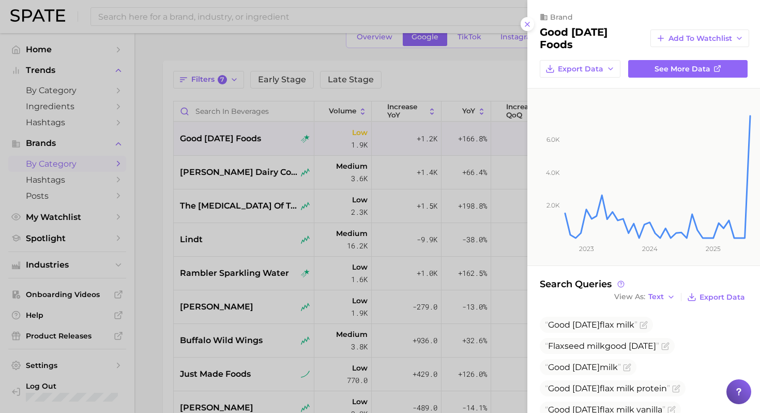
click at [261, 136] on div at bounding box center [380, 206] width 760 height 413
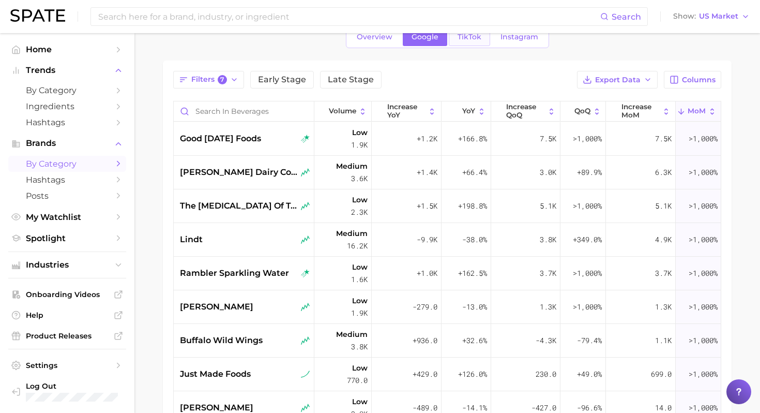
click at [476, 39] on span "TikTok" at bounding box center [470, 37] width 24 height 9
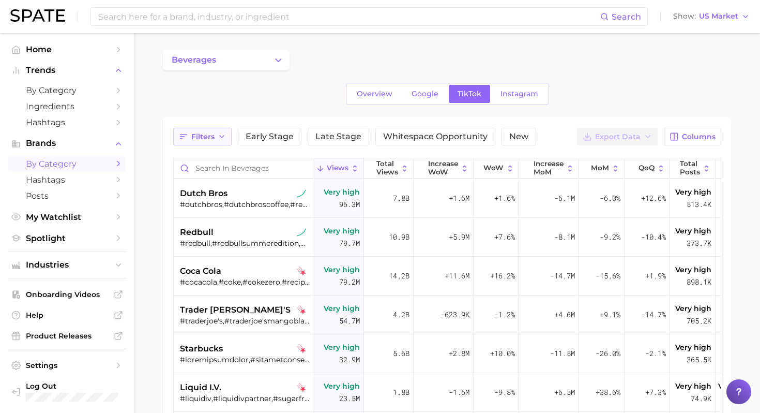
click at [217, 141] on button "Filters" at bounding box center [202, 137] width 58 height 18
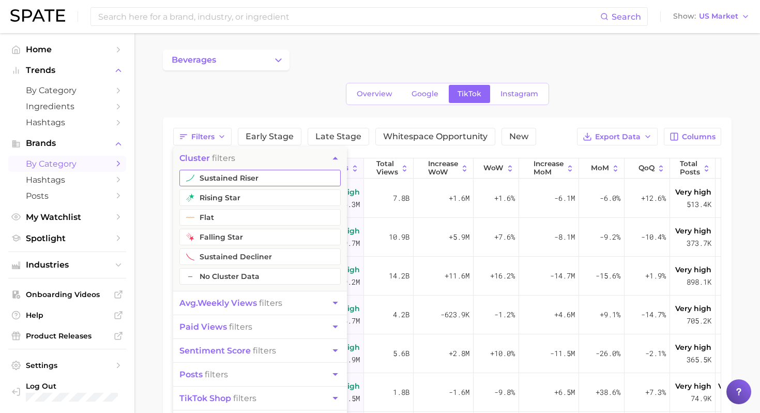
click at [262, 175] on button "sustained riser" at bounding box center [259, 178] width 161 height 17
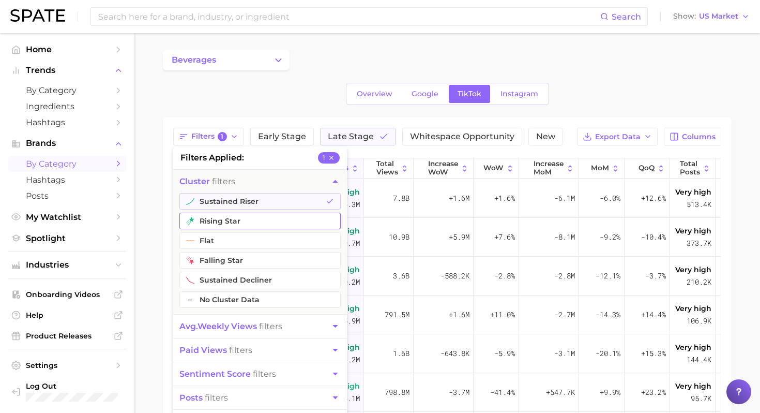
click at [233, 228] on button "rising star" at bounding box center [259, 220] width 161 height 17
click at [228, 243] on button "flat" at bounding box center [259, 240] width 161 height 17
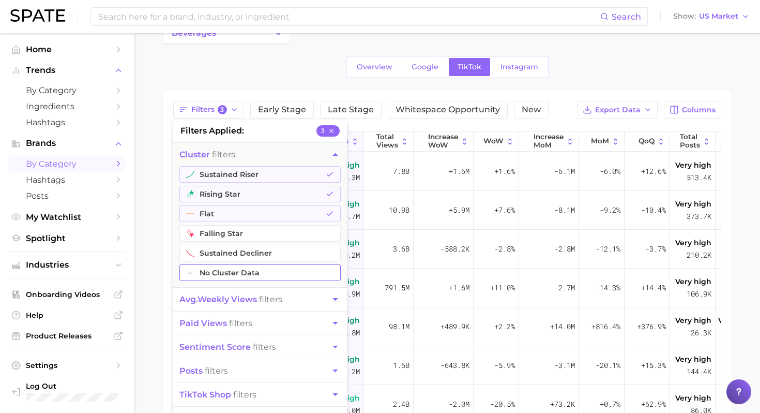
scroll to position [85, 0]
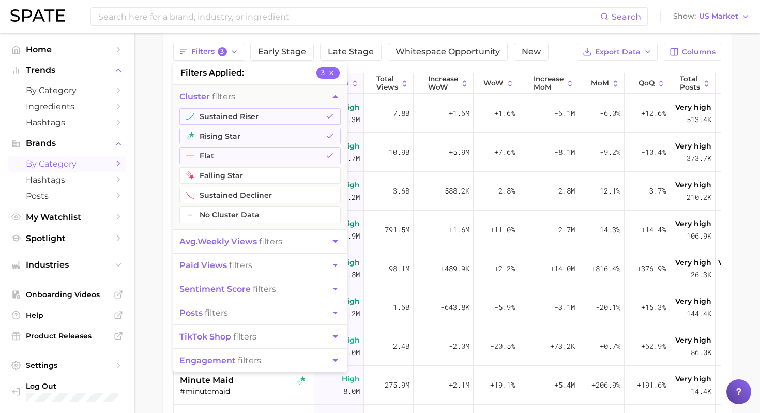
click at [299, 249] on button "avg. weekly views filters" at bounding box center [260, 241] width 174 height 23
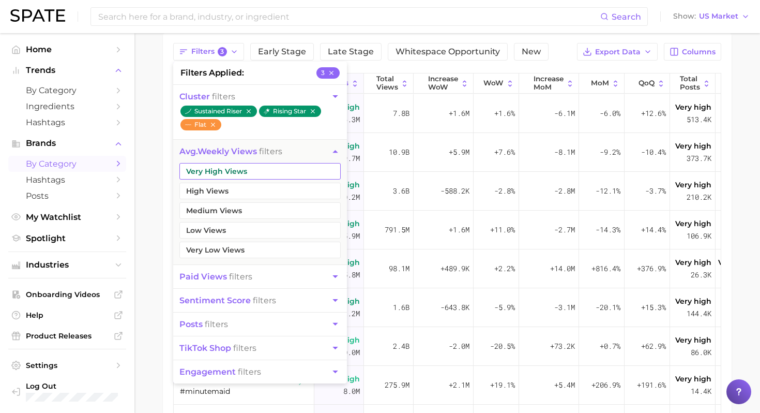
click at [282, 179] on button "Very High Views" at bounding box center [259, 171] width 161 height 17
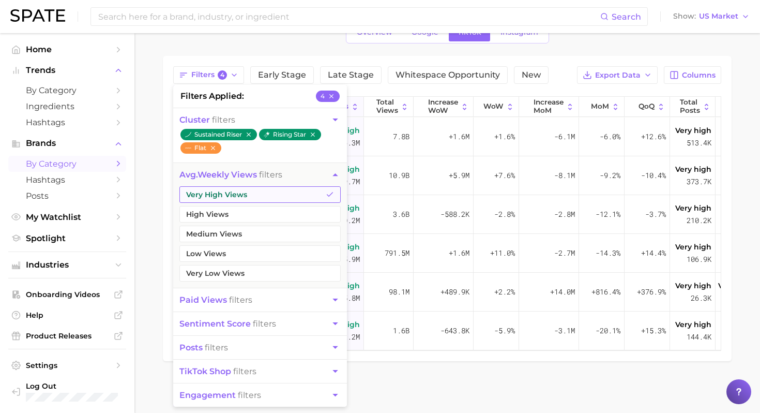
scroll to position [62, 0]
click at [260, 212] on button "High Views" at bounding box center [259, 214] width 161 height 17
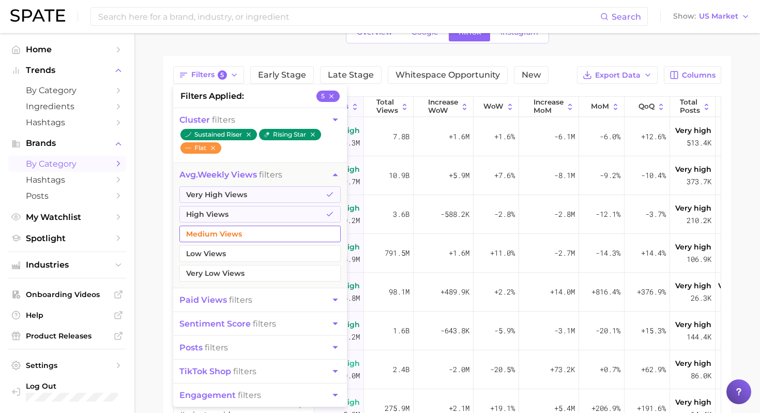
click at [255, 230] on button "Medium Views" at bounding box center [259, 233] width 161 height 17
click at [247, 252] on button "Low Views" at bounding box center [259, 253] width 161 height 17
click at [157, 235] on main "beverages Overview Google TikTok Instagram Filters 7 filters applied 7 cluster …" at bounding box center [447, 271] width 626 height 599
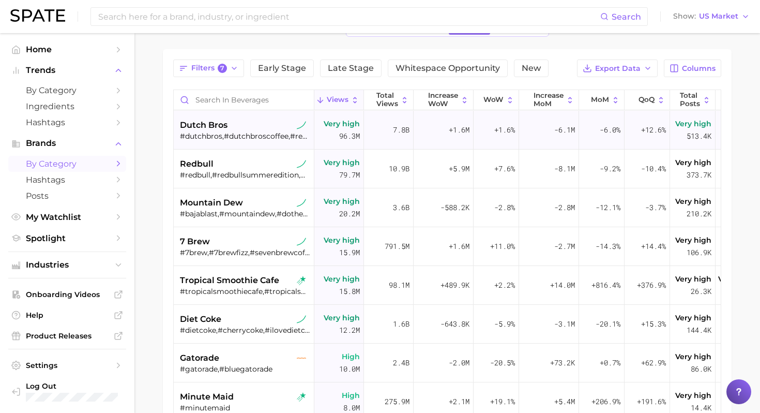
scroll to position [70, 0]
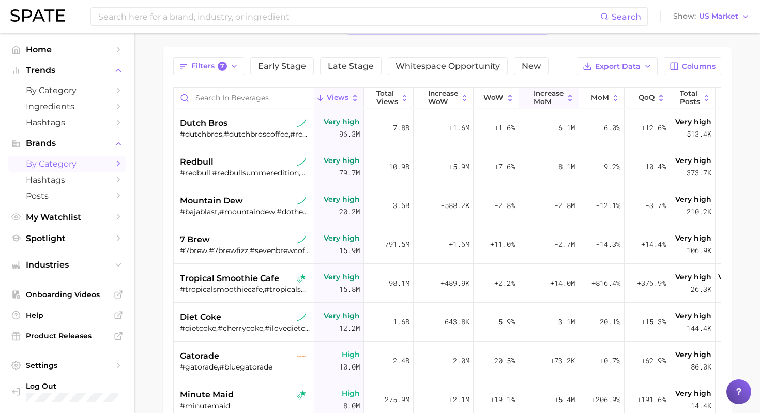
click at [562, 102] on span "increase MoM" at bounding box center [549, 97] width 30 height 16
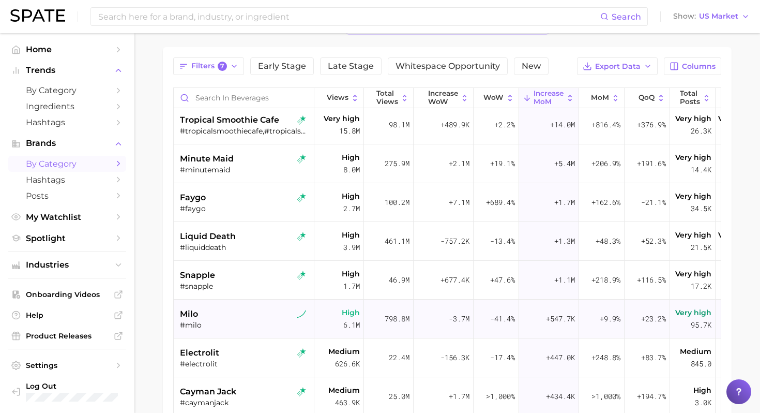
scroll to position [2, 0]
click at [250, 200] on div "faygo" at bounding box center [245, 198] width 130 height 12
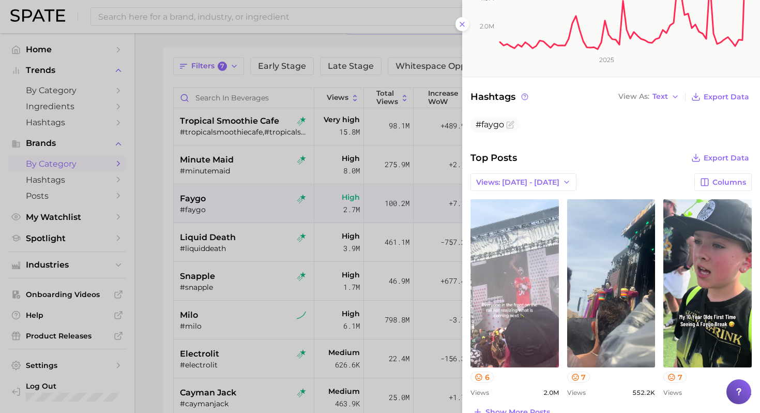
scroll to position [211, 0]
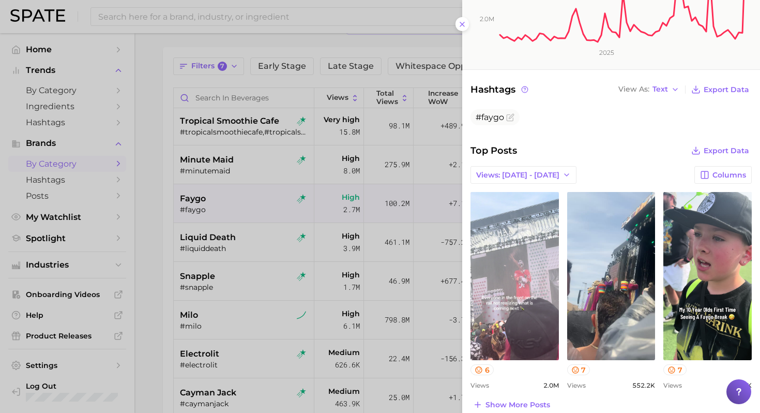
click at [201, 225] on div at bounding box center [380, 206] width 760 height 413
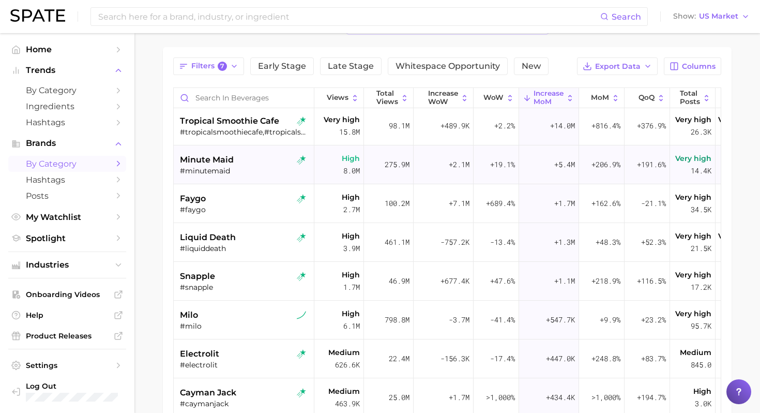
click at [239, 173] on div "#minutemaid" at bounding box center [245, 170] width 130 height 9
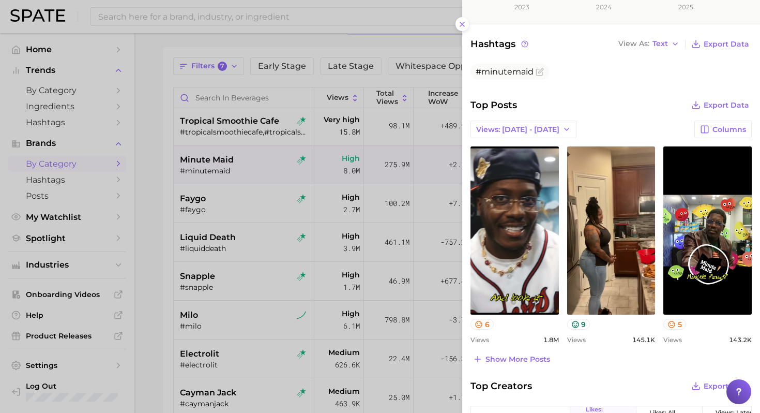
scroll to position [263, 0]
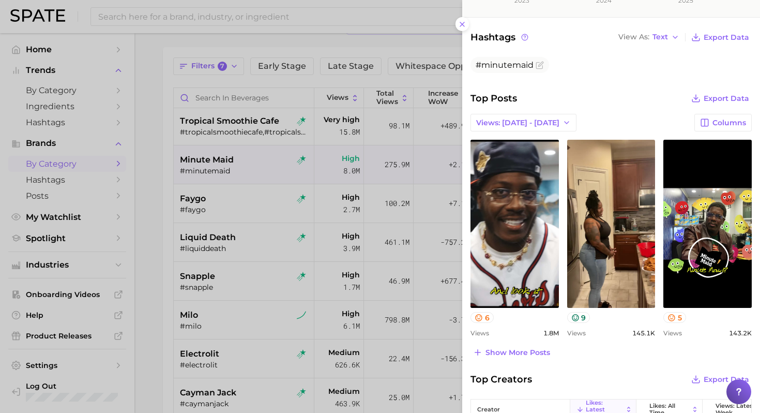
click at [191, 271] on div at bounding box center [380, 206] width 760 height 413
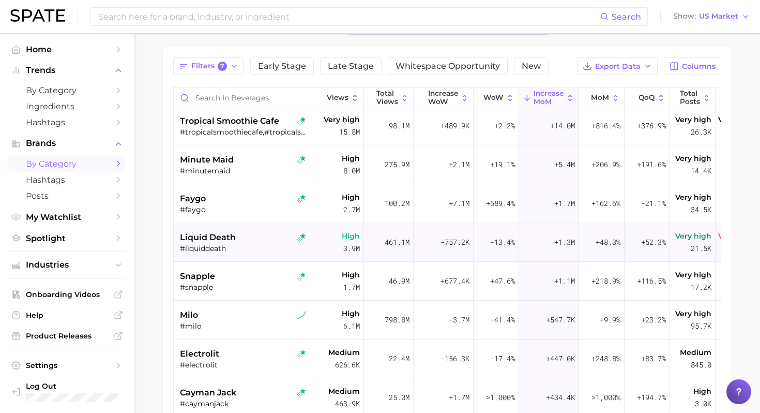
click at [245, 247] on div "#liquiddeath" at bounding box center [245, 248] width 130 height 9
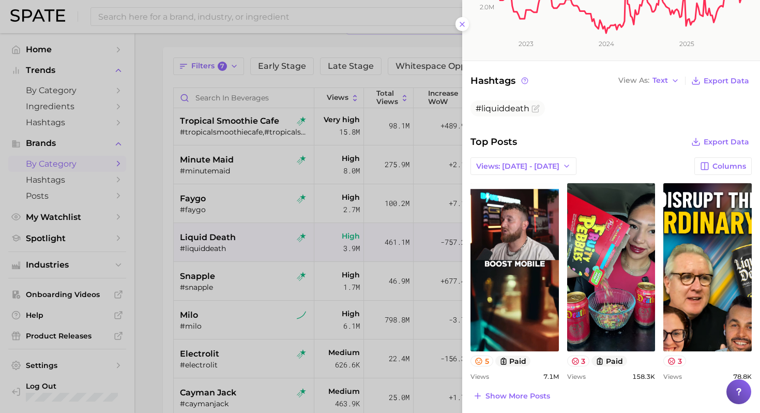
scroll to position [235, 0]
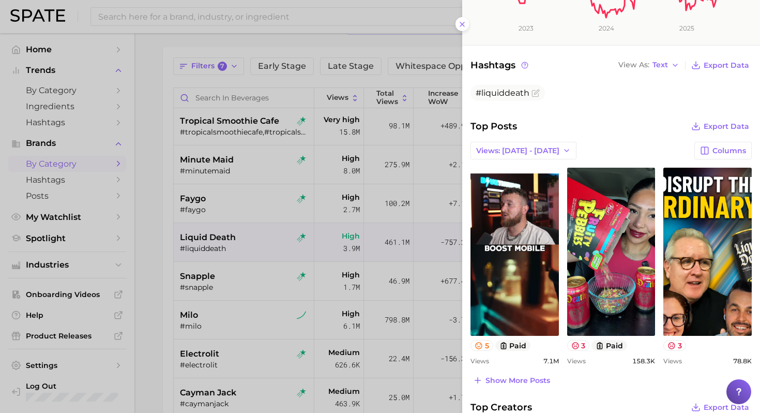
click at [202, 268] on div at bounding box center [380, 206] width 760 height 413
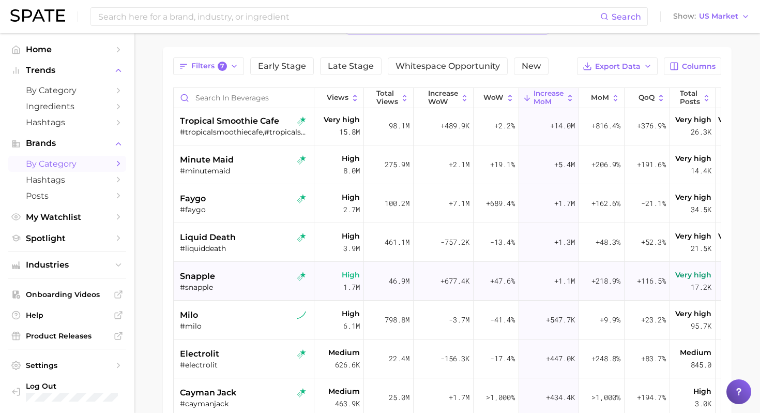
click at [238, 275] on div "snapple" at bounding box center [245, 276] width 130 height 12
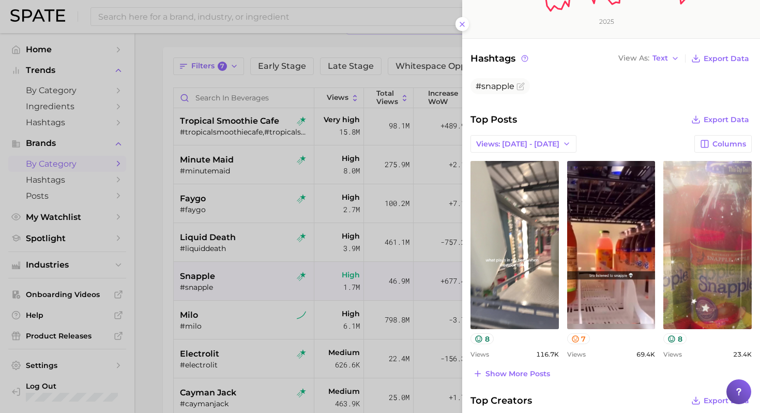
scroll to position [243, 0]
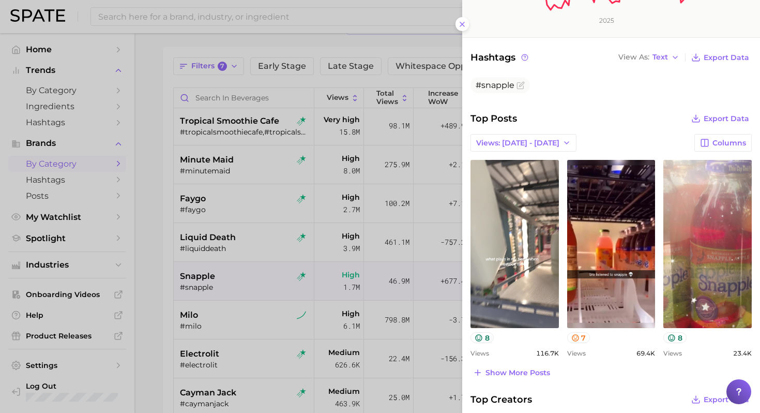
click at [196, 339] on div at bounding box center [380, 206] width 760 height 413
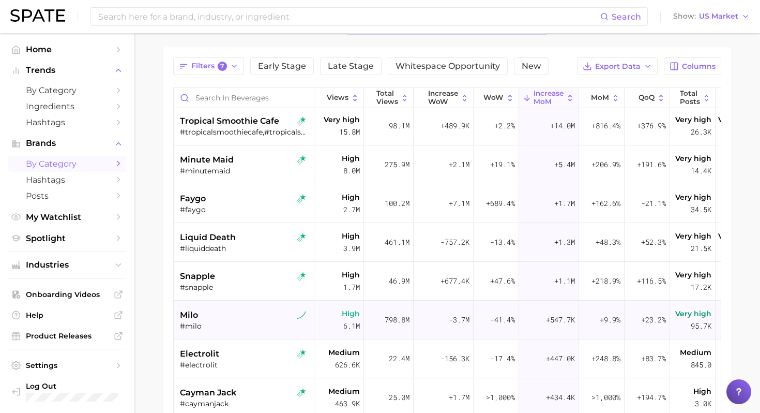
click at [231, 322] on div "#milo" at bounding box center [245, 325] width 130 height 9
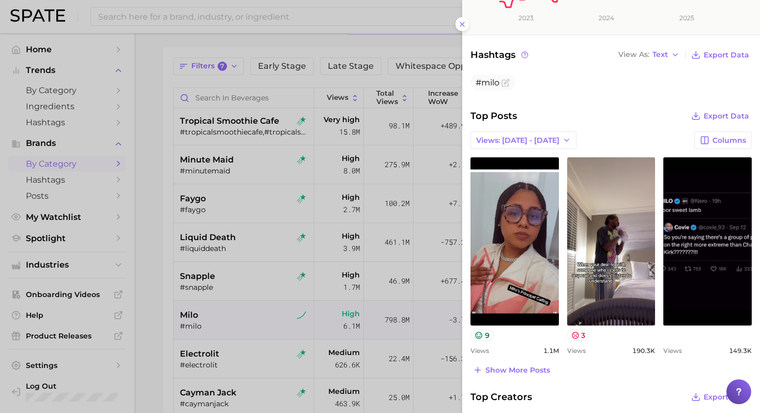
scroll to position [249, 0]
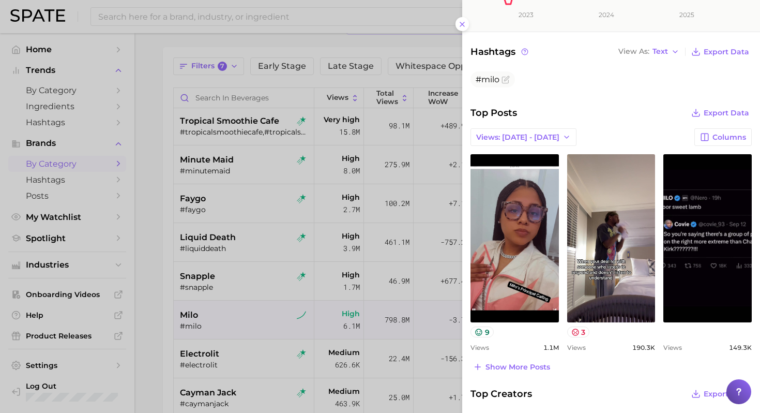
click at [204, 328] on div at bounding box center [380, 206] width 760 height 413
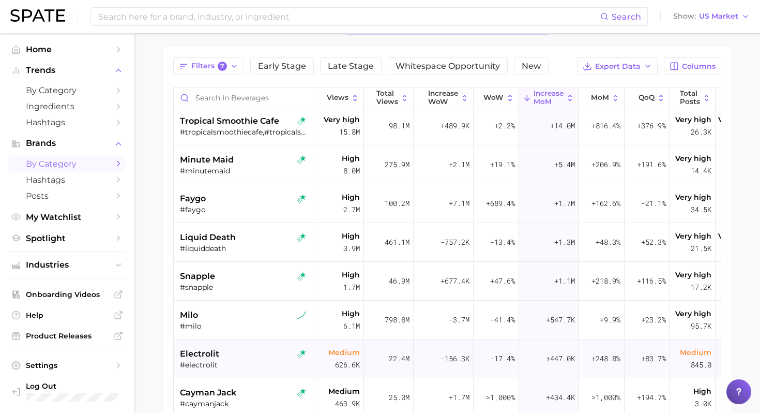
click at [238, 352] on div "electrolit" at bounding box center [245, 353] width 130 height 12
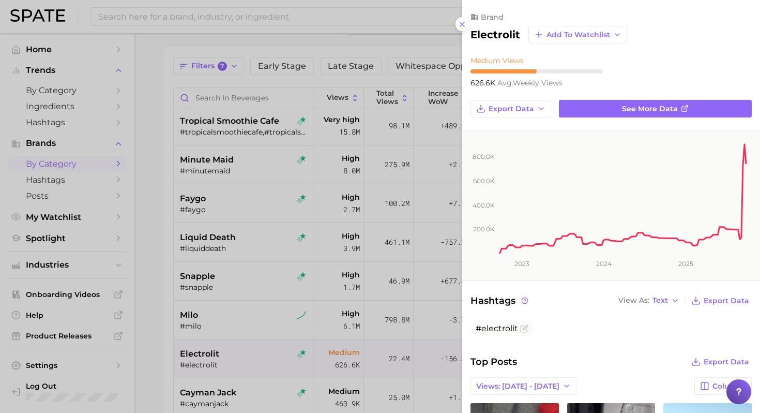
scroll to position [0, 0]
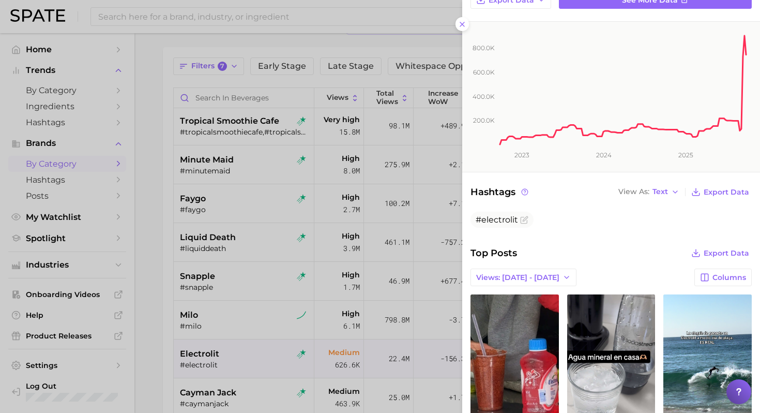
click at [235, 318] on div at bounding box center [380, 206] width 760 height 413
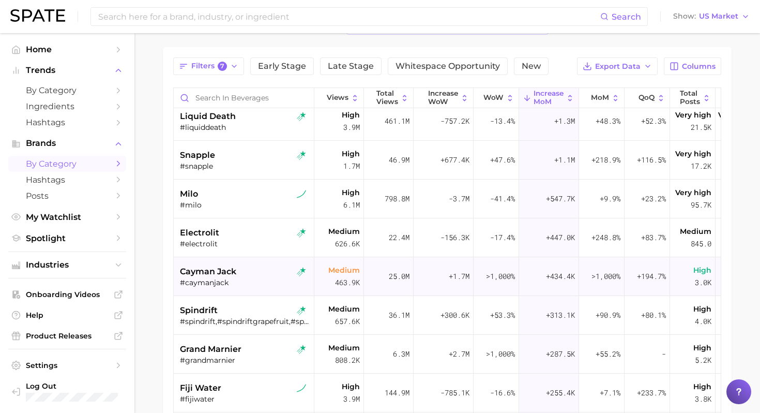
click at [252, 270] on div "cayman jack" at bounding box center [245, 271] width 130 height 12
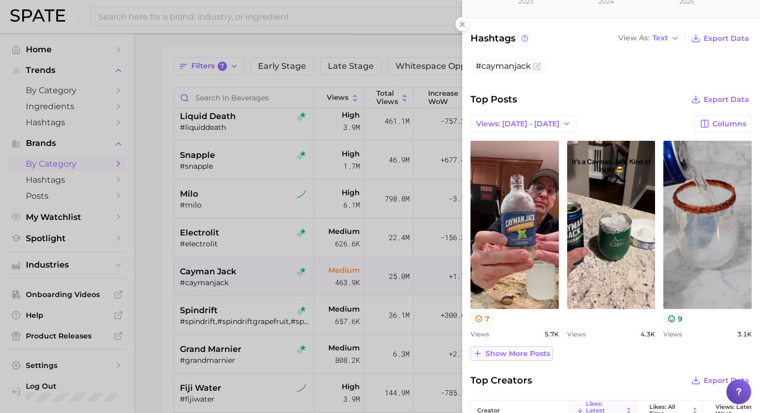
click at [524, 352] on span "Show more posts" at bounding box center [517, 353] width 65 height 9
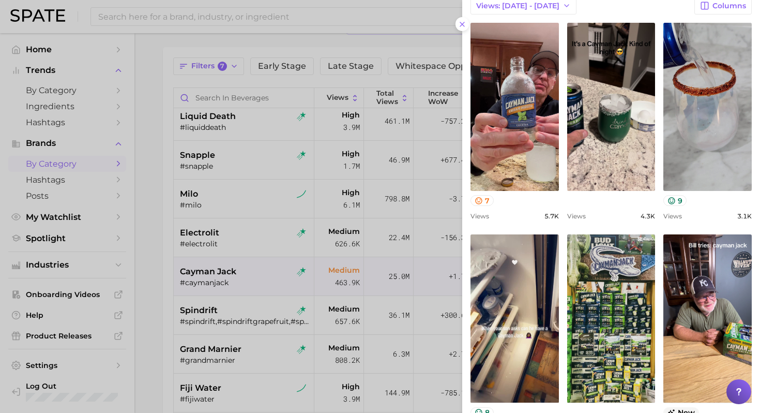
click at [252, 290] on div at bounding box center [380, 206] width 760 height 413
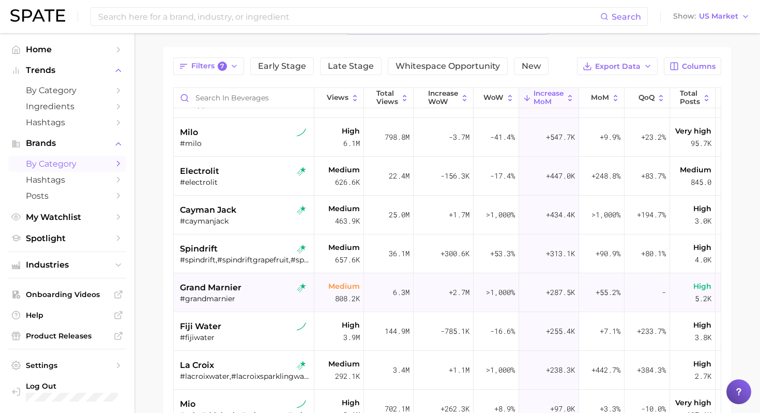
click at [241, 298] on div "#grandmarnier" at bounding box center [245, 298] width 130 height 9
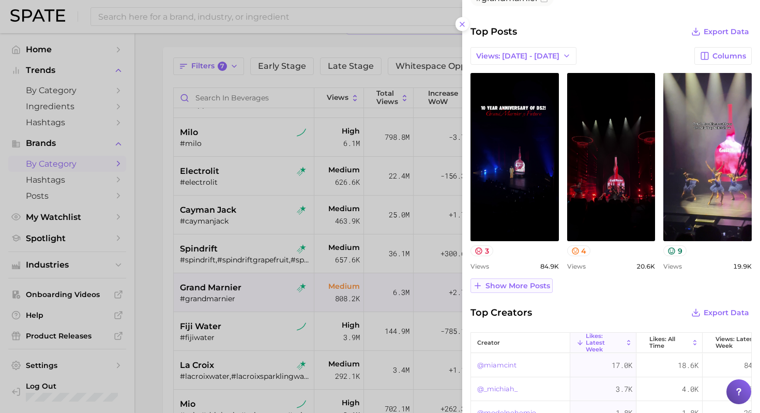
click at [520, 290] on button "Show more posts" at bounding box center [511, 285] width 82 height 14
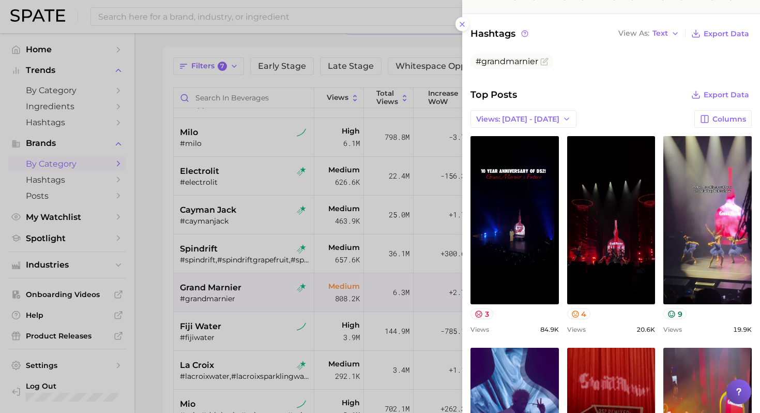
click at [236, 289] on div at bounding box center [380, 206] width 760 height 413
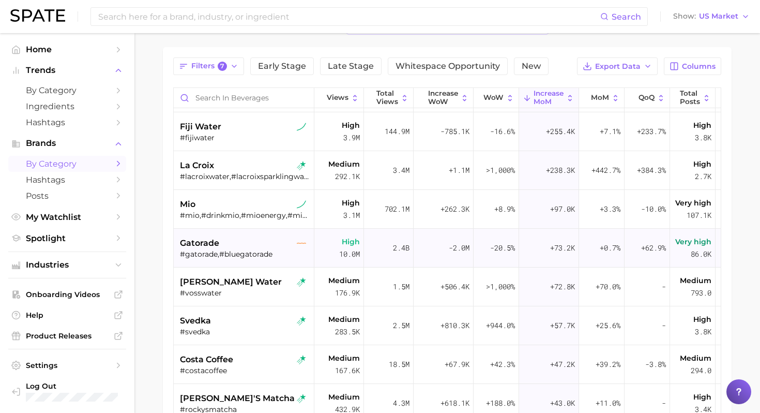
click at [247, 262] on div "gatorade #gatorade,#bluegatorade" at bounding box center [245, 248] width 130 height 39
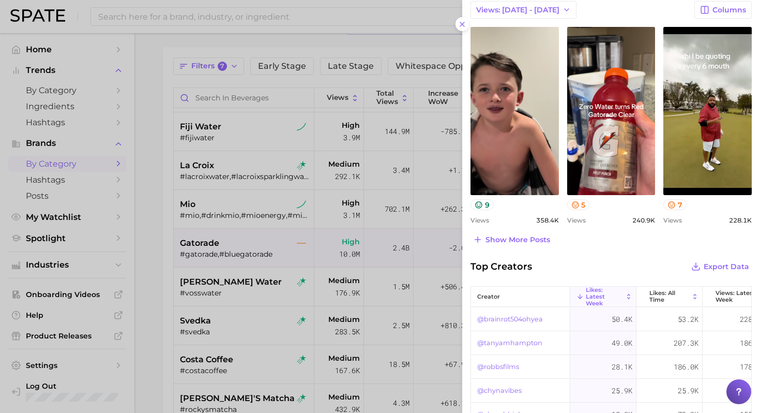
click at [250, 319] on div at bounding box center [380, 206] width 760 height 413
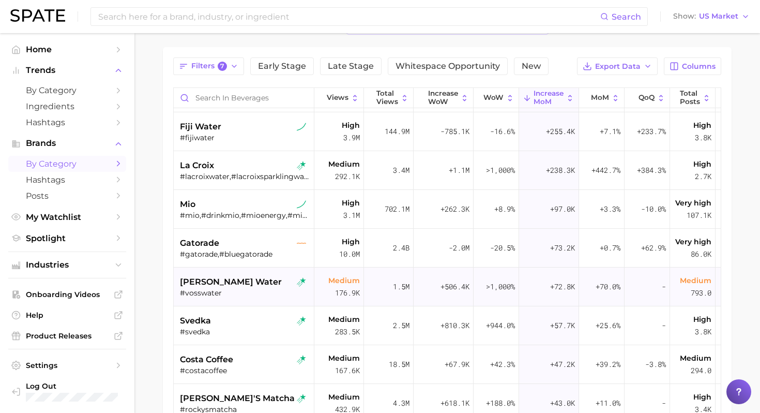
click at [250, 290] on div "#vosswater" at bounding box center [245, 292] width 130 height 9
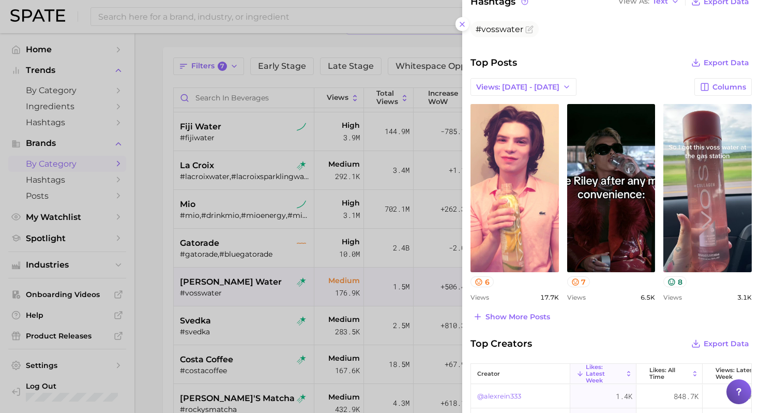
click at [332, 315] on div at bounding box center [380, 206] width 760 height 413
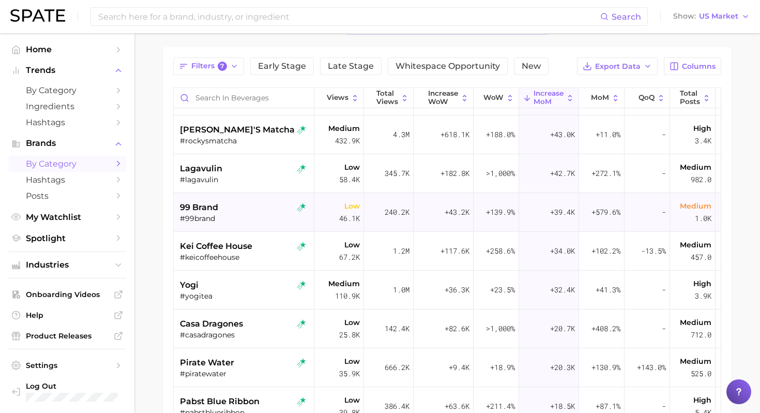
click at [273, 222] on div "#99brand" at bounding box center [245, 218] width 130 height 9
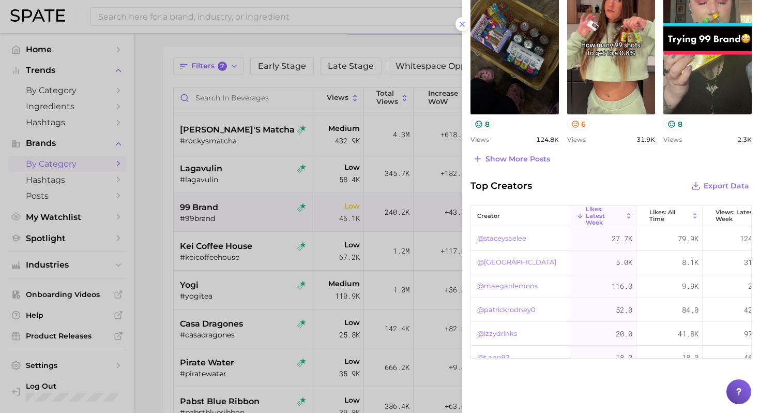
click at [278, 319] on div at bounding box center [380, 206] width 760 height 413
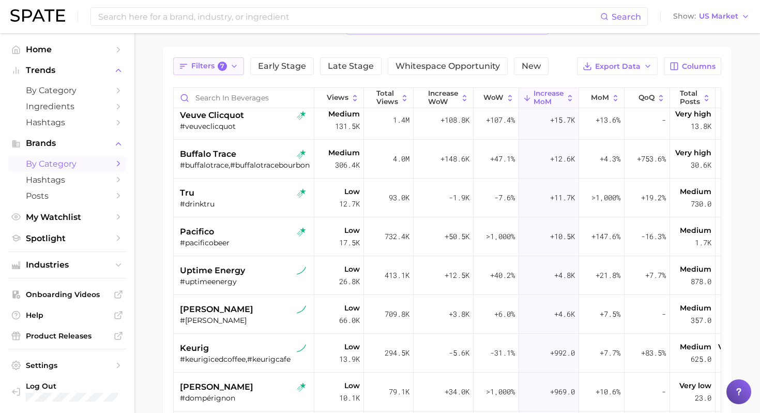
click at [219, 71] on button "Filters 7" at bounding box center [208, 66] width 71 height 18
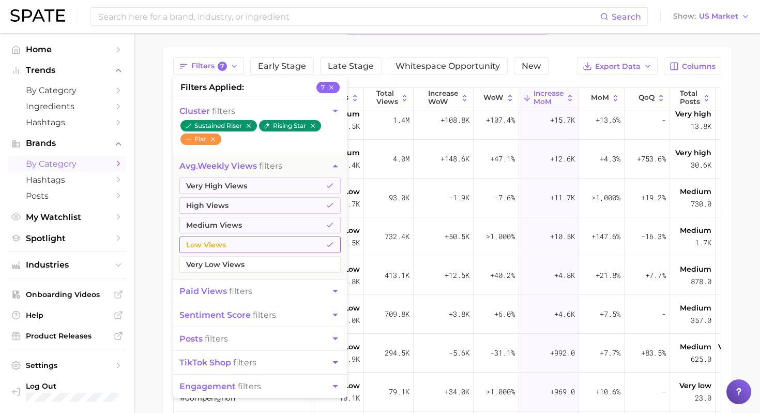
click at [260, 241] on button "Low Views" at bounding box center [259, 244] width 161 height 17
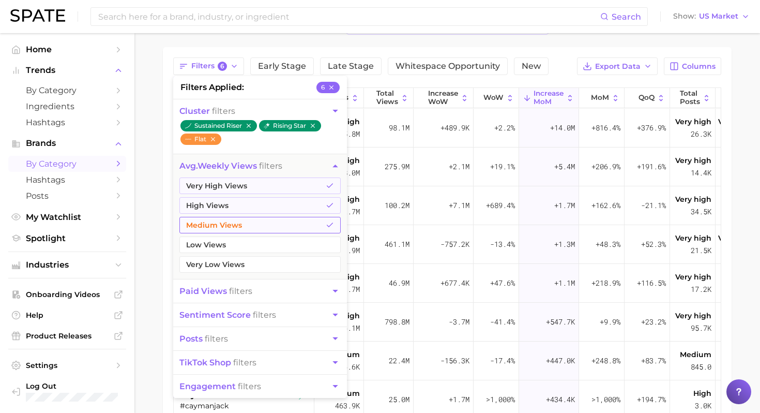
click at [264, 227] on button "Medium Views" at bounding box center [259, 225] width 161 height 17
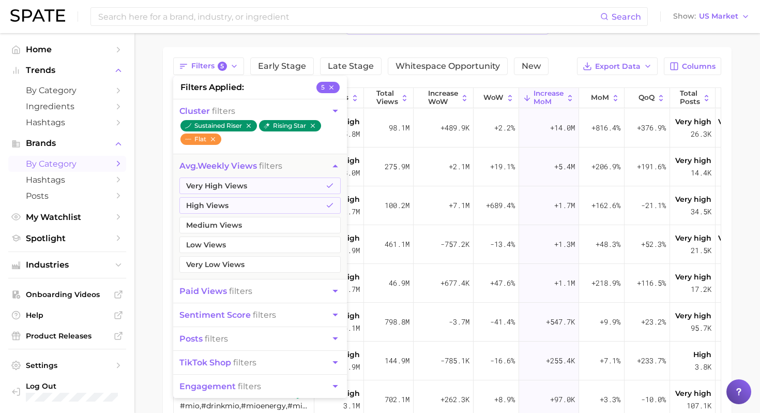
click at [156, 225] on main "beverages Overview Google TikTok Instagram Filters 5 filters applied 5 cluster …" at bounding box center [447, 262] width 626 height 599
